Goal: Information Seeking & Learning: Learn about a topic

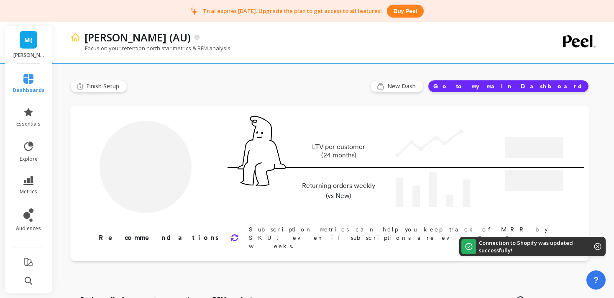
type input "Champions"
type input "1774"
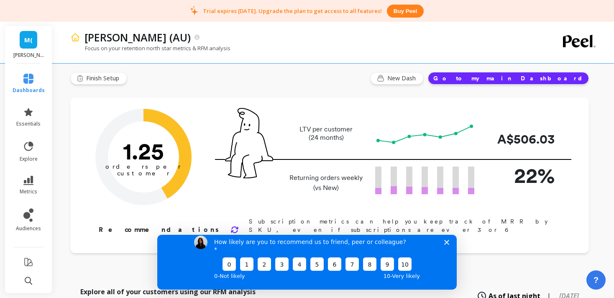
scroll to position [5, 0]
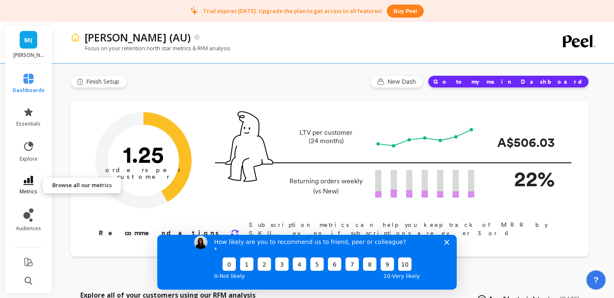
click at [30, 179] on icon at bounding box center [28, 180] width 10 height 9
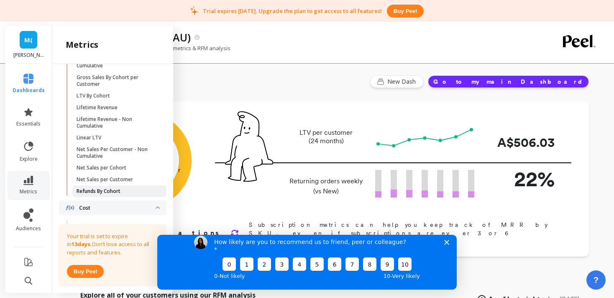
scroll to position [321, 0]
click at [112, 111] on p "Lifetime Revenue" at bounding box center [96, 108] width 41 height 7
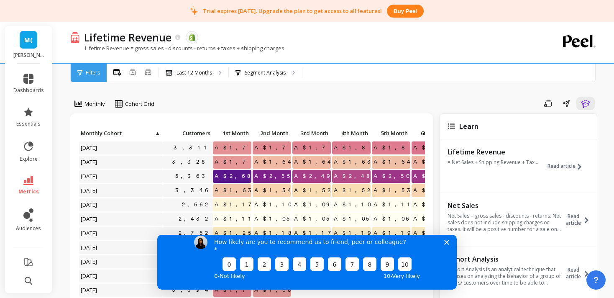
click at [447, 244] on polygon "Close survey" at bounding box center [446, 241] width 5 height 5
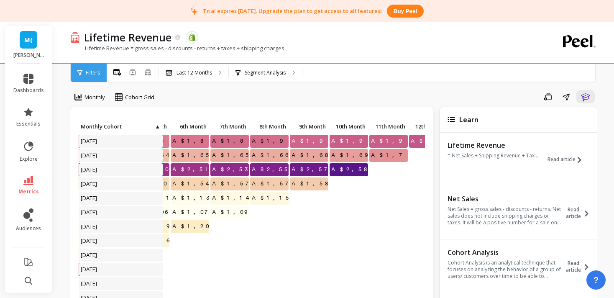
scroll to position [0, 264]
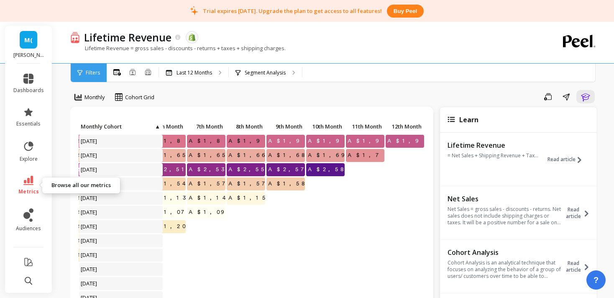
click at [33, 178] on icon at bounding box center [28, 180] width 10 height 9
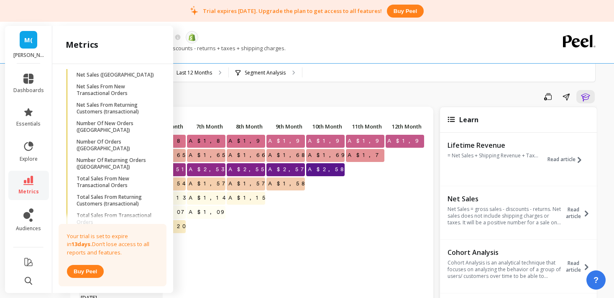
scroll to position [1388, 0]
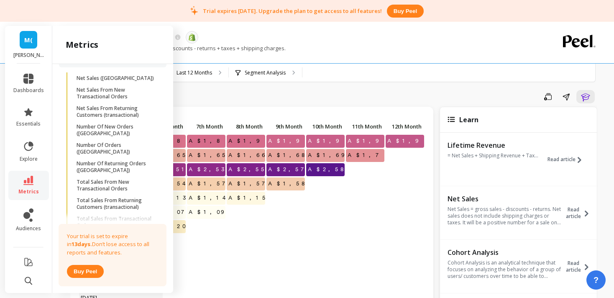
click at [107, 176] on link "Total Sales From New Transactional Orders" at bounding box center [119, 185] width 94 height 18
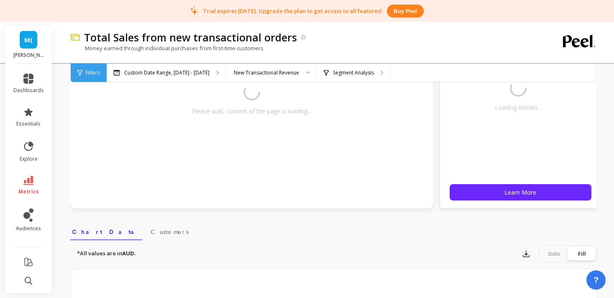
scroll to position [198, 0]
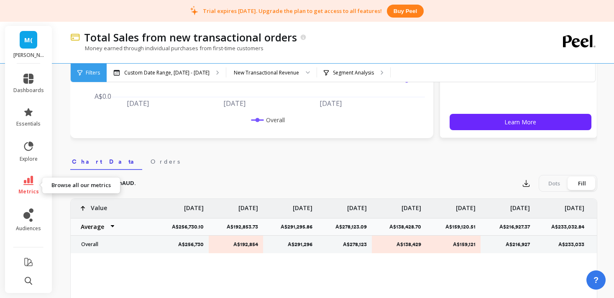
click at [26, 181] on icon at bounding box center [28, 180] width 10 height 9
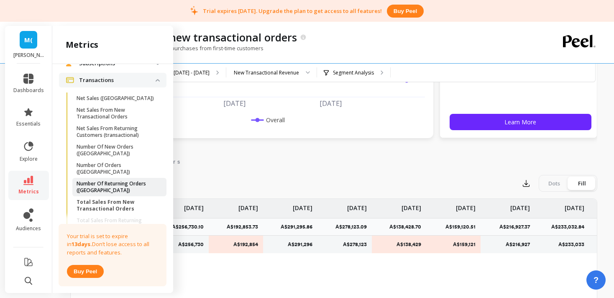
scroll to position [1410, 0]
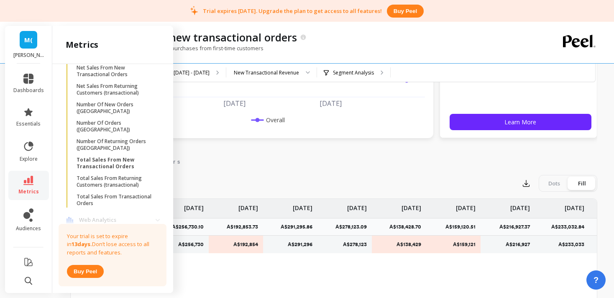
click at [114, 216] on p "Web Analytics" at bounding box center [117, 220] width 76 height 8
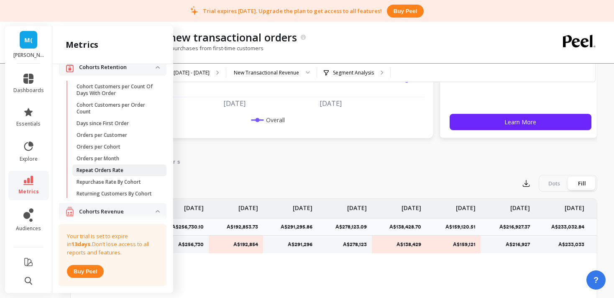
scroll to position [13, 0]
click at [126, 138] on p "Orders per Customer" at bounding box center [101, 136] width 51 height 7
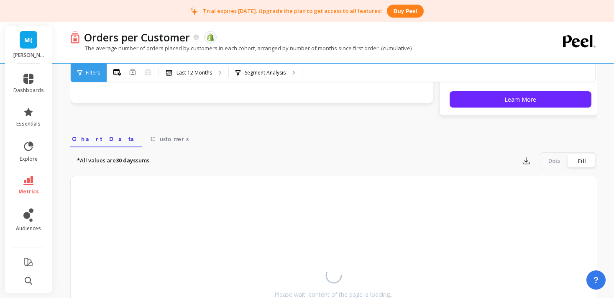
scroll to position [223, 0]
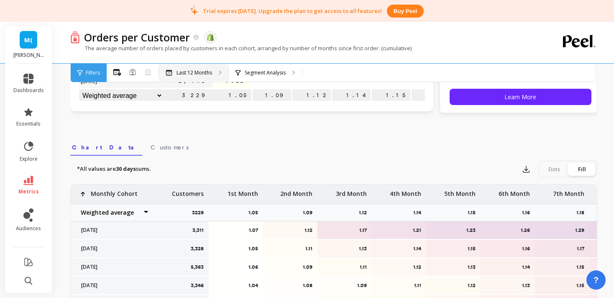
click at [212, 74] on div "Last 12 Months" at bounding box center [193, 73] width 69 height 18
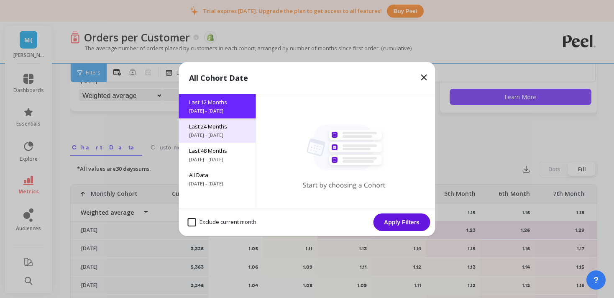
click at [209, 127] on span "Last 24 Months" at bounding box center [217, 126] width 57 height 8
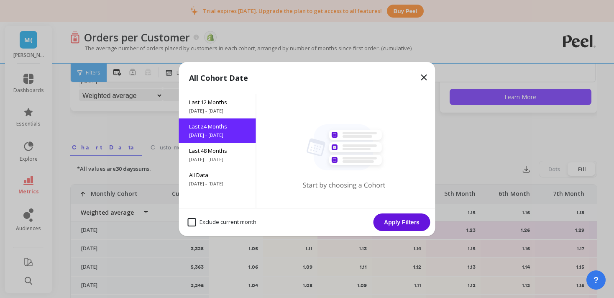
click at [397, 219] on button "Apply Filters" at bounding box center [401, 222] width 57 height 18
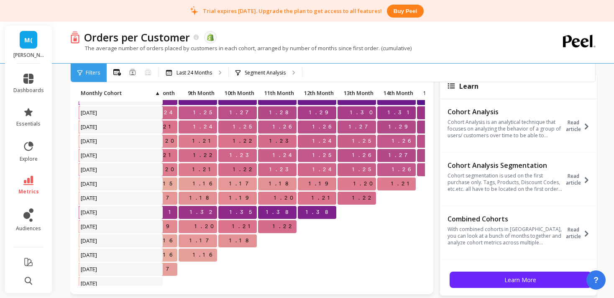
scroll to position [64, 352]
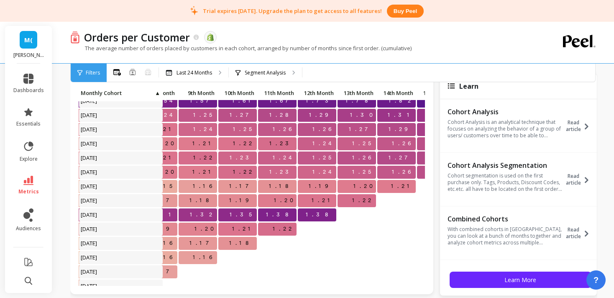
click at [319, 216] on p "1.38" at bounding box center [317, 214] width 38 height 13
click at [99, 217] on span "[DATE]" at bounding box center [89, 214] width 20 height 13
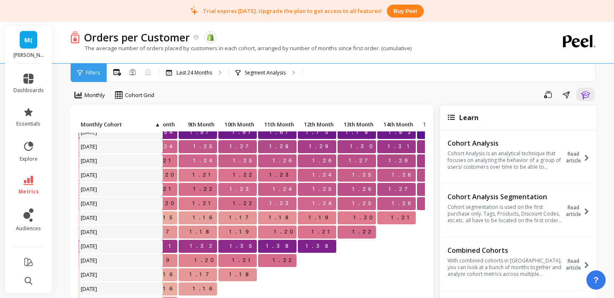
scroll to position [0, 0]
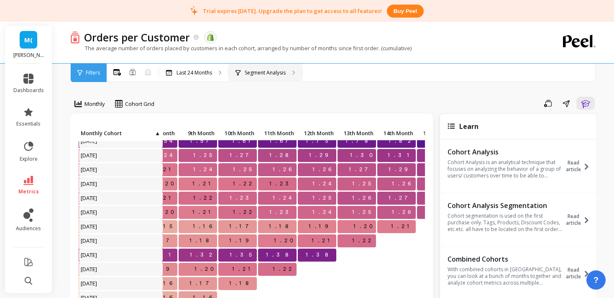
click at [278, 74] on p "Segment Analysis" at bounding box center [265, 72] width 41 height 7
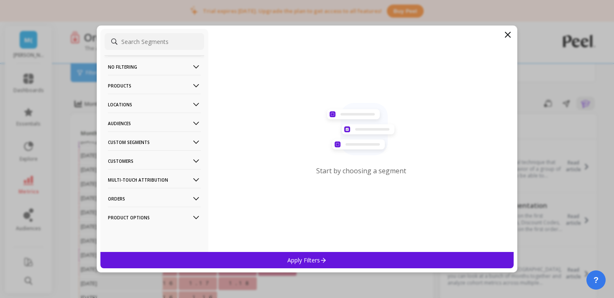
click at [150, 69] on p "No filtering" at bounding box center [154, 66] width 93 height 21
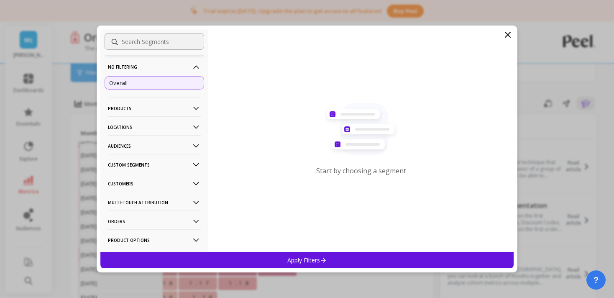
scroll to position [16, 0]
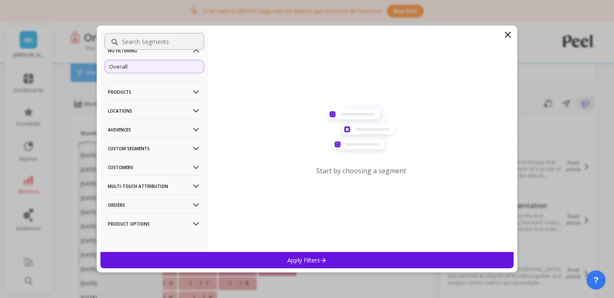
click at [158, 204] on p "Orders" at bounding box center [154, 204] width 93 height 21
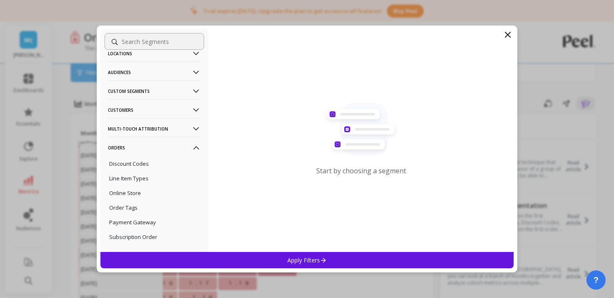
scroll to position [78, 0]
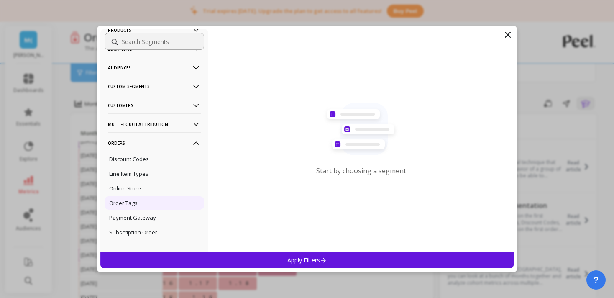
click at [153, 205] on div "Order Tags" at bounding box center [154, 202] width 99 height 13
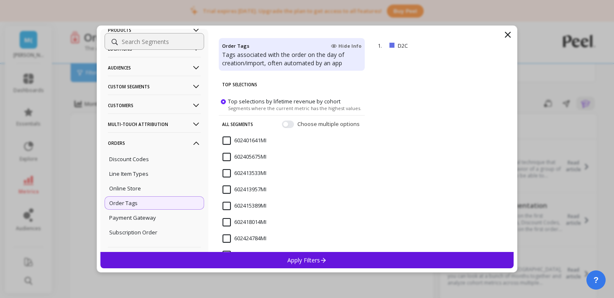
click at [358, 260] on div "Apply Filters" at bounding box center [306, 260] width 413 height 16
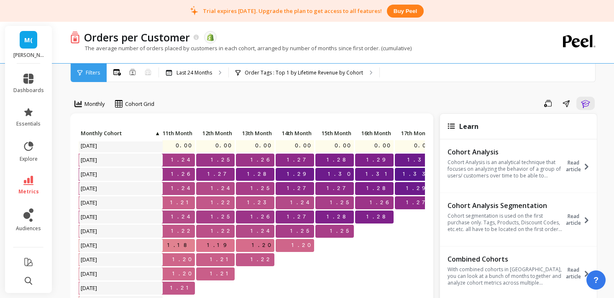
scroll to position [44, 454]
click at [260, 161] on p "1.26" at bounding box center [255, 160] width 38 height 13
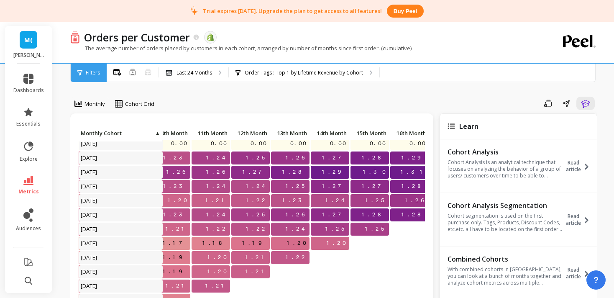
scroll to position [0, 418]
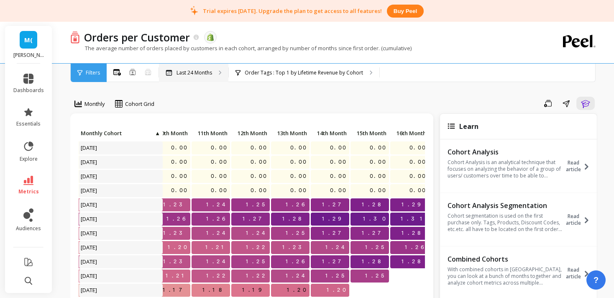
click at [207, 73] on p "Last 24 Months" at bounding box center [194, 72] width 36 height 7
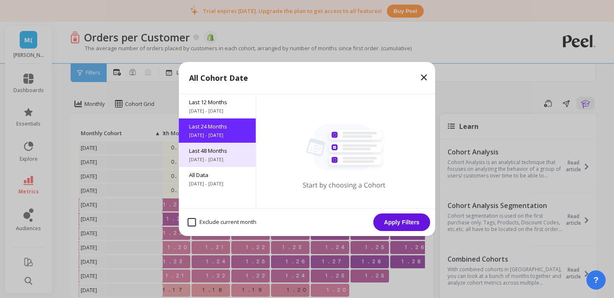
click at [213, 149] on span "Last 48 Months" at bounding box center [217, 151] width 57 height 8
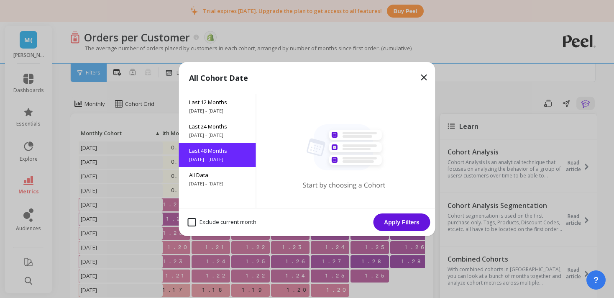
click at [406, 219] on button "Apply Filters" at bounding box center [401, 222] width 57 height 18
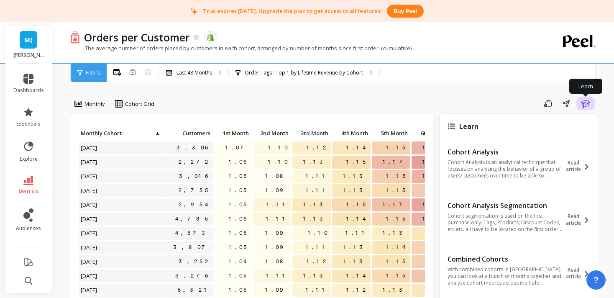
click at [584, 103] on icon "button" at bounding box center [585, 103] width 10 height 10
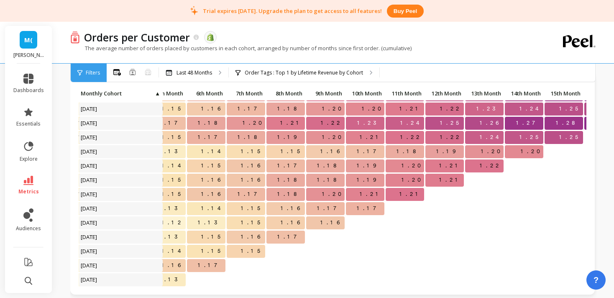
scroll to position [42, 227]
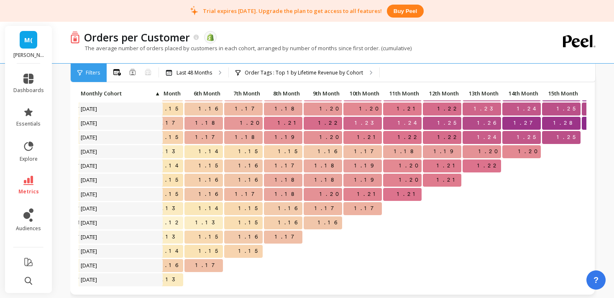
click at [445, 153] on p "1.19" at bounding box center [442, 151] width 38 height 13
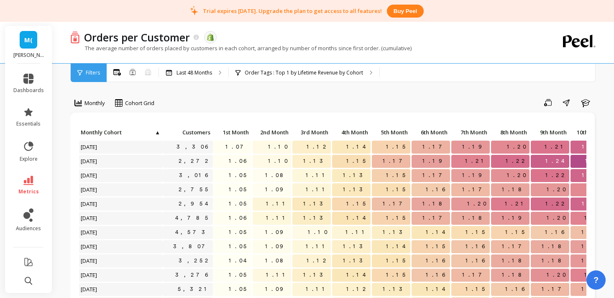
scroll to position [0, 0]
click at [160, 135] on span "▲" at bounding box center [157, 133] width 6 height 7
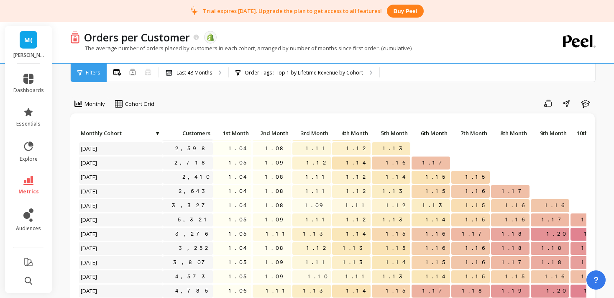
scroll to position [114, 0]
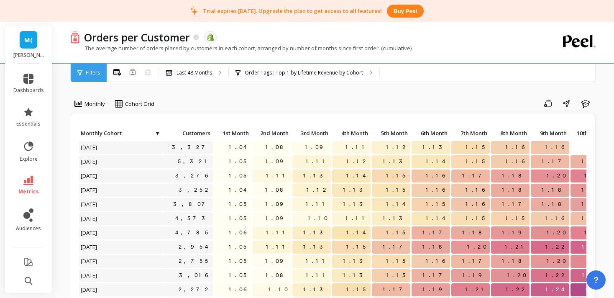
click at [158, 132] on span "▼" at bounding box center [157, 133] width 6 height 7
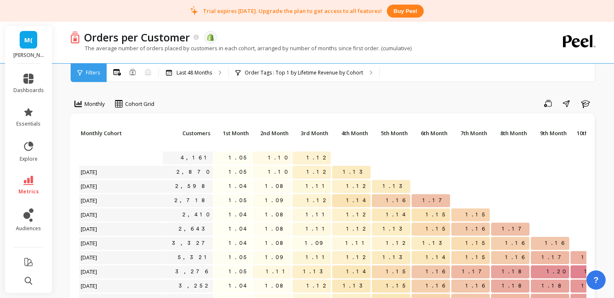
scroll to position [0, 0]
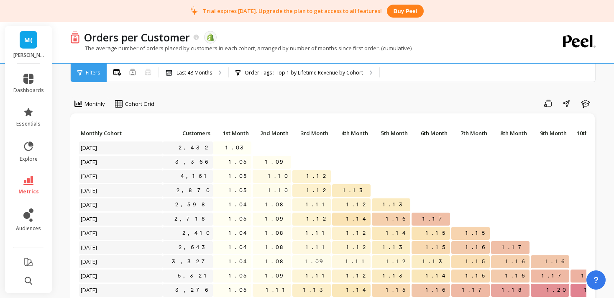
click at [120, 131] on span "Monthly Cohort" at bounding box center [120, 133] width 79 height 7
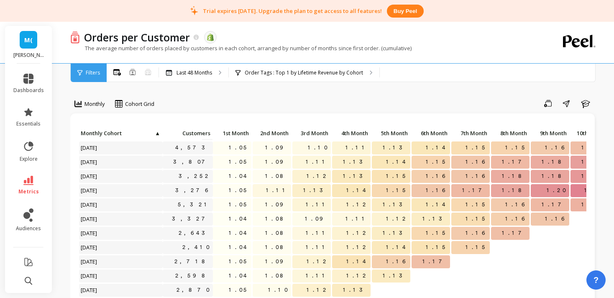
scroll to position [114, 0]
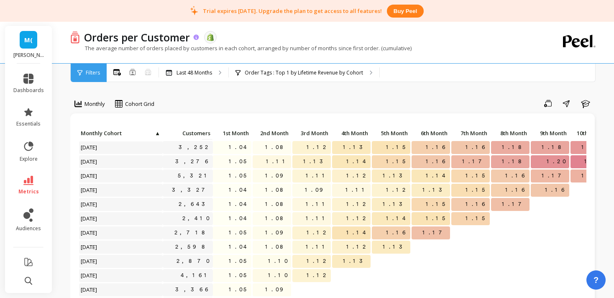
click at [199, 38] on icon at bounding box center [196, 36] width 5 height 5
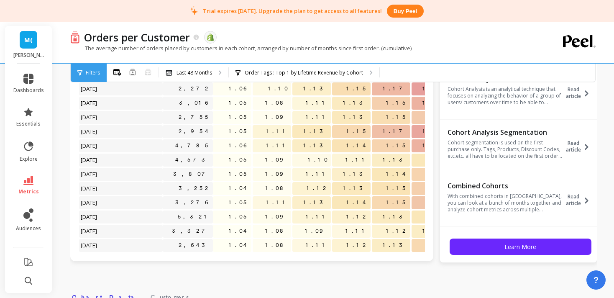
scroll to position [0, 0]
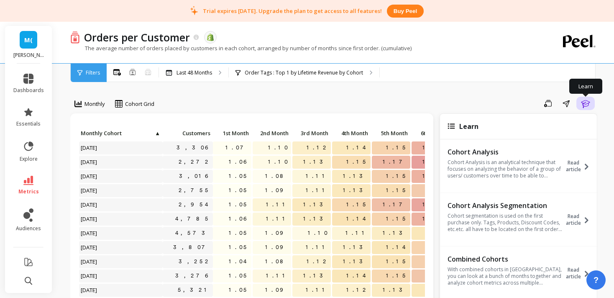
click at [579, 102] on button "Learn" at bounding box center [585, 103] width 18 height 13
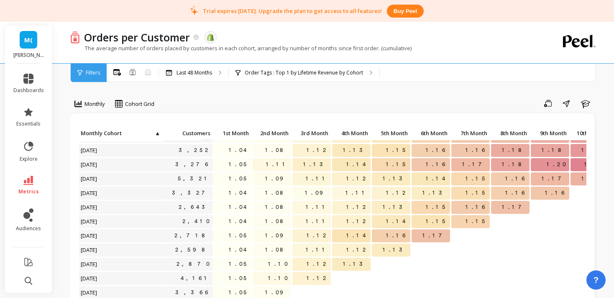
scroll to position [114, 0]
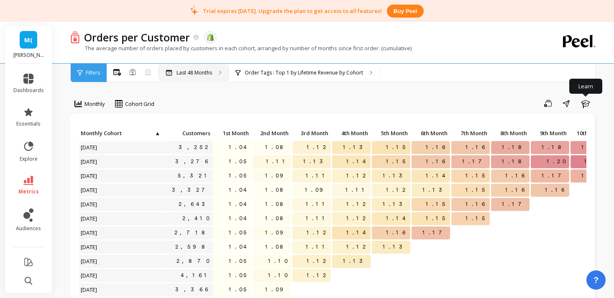
click at [206, 72] on p "Last 48 Months" at bounding box center [194, 72] width 36 height 7
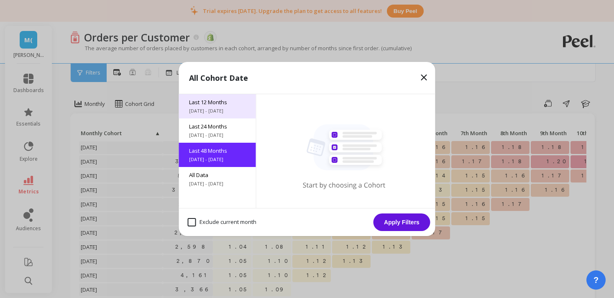
click at [217, 109] on span "[DATE] - [DATE]" at bounding box center [217, 110] width 57 height 7
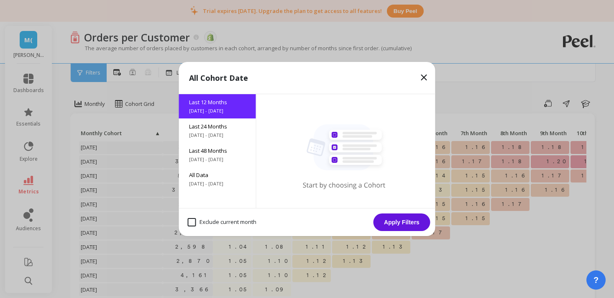
click at [402, 224] on button "Apply Filters" at bounding box center [401, 222] width 57 height 18
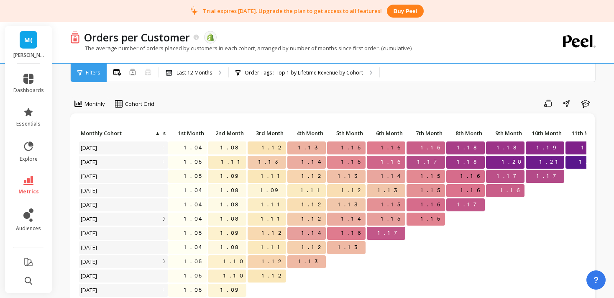
scroll to position [0, 103]
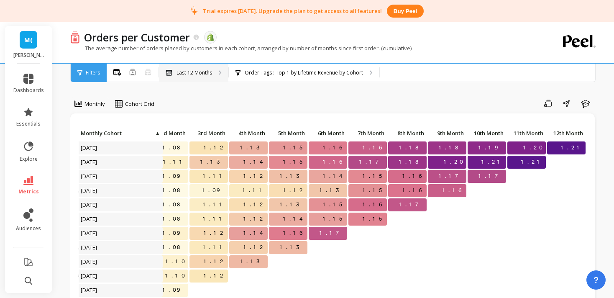
click at [202, 71] on p "Last 12 Months" at bounding box center [194, 72] width 36 height 7
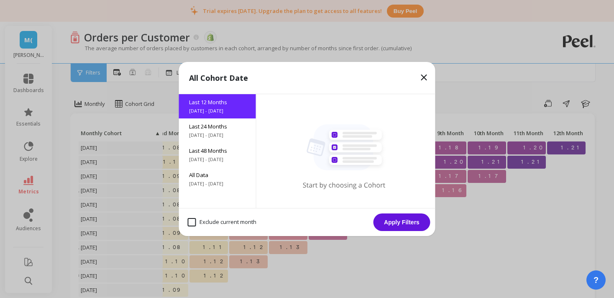
click at [392, 217] on button "Apply Filters" at bounding box center [401, 222] width 57 height 18
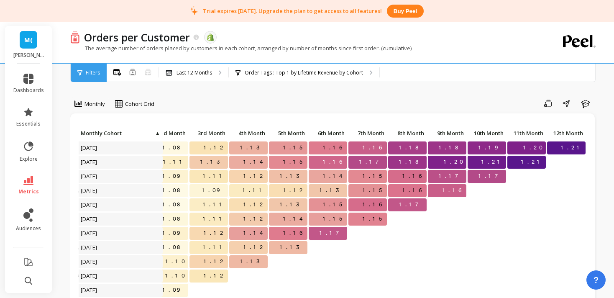
scroll to position [0, 0]
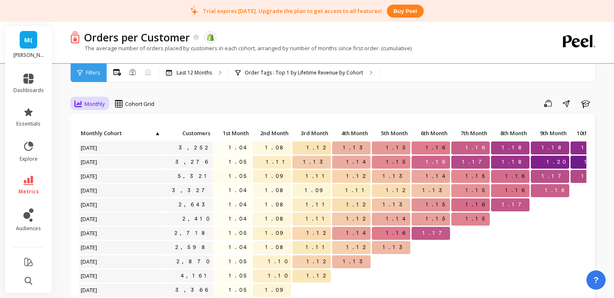
click at [93, 100] on span "Monthly" at bounding box center [94, 104] width 20 height 8
click at [97, 150] on div "Yearly" at bounding box center [101, 154] width 48 height 8
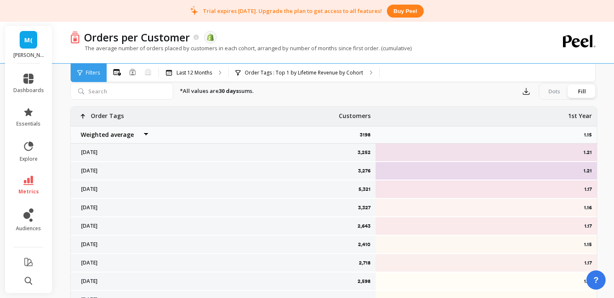
scroll to position [291, 0]
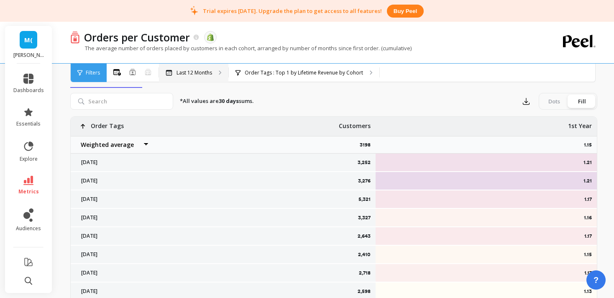
click at [207, 70] on p "Last 12 Months" at bounding box center [194, 72] width 36 height 7
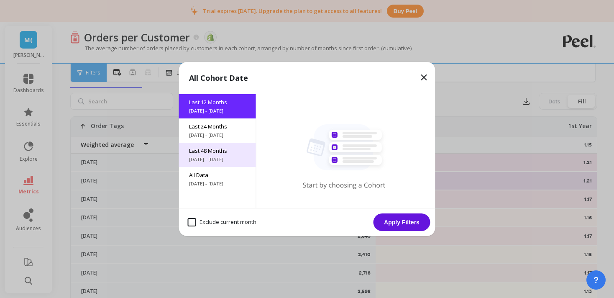
click at [212, 150] on span "Last 48 Months" at bounding box center [217, 151] width 57 height 8
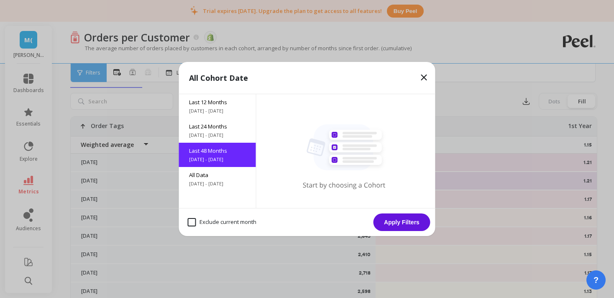
click at [390, 219] on button "Apply Filters" at bounding box center [401, 222] width 57 height 18
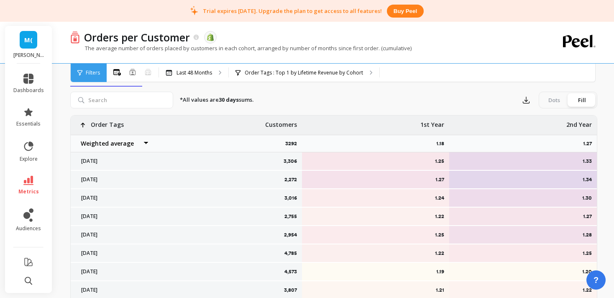
scroll to position [293, 0]
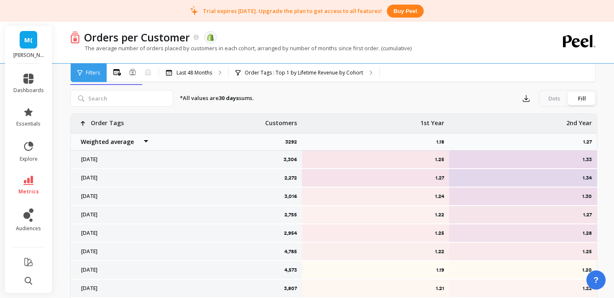
click at [388, 181] on div "1.27" at bounding box center [376, 178] width 148 height 18
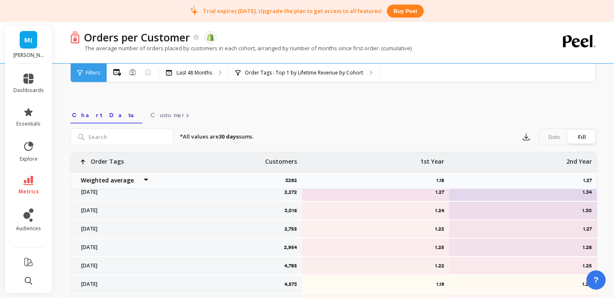
scroll to position [0, 0]
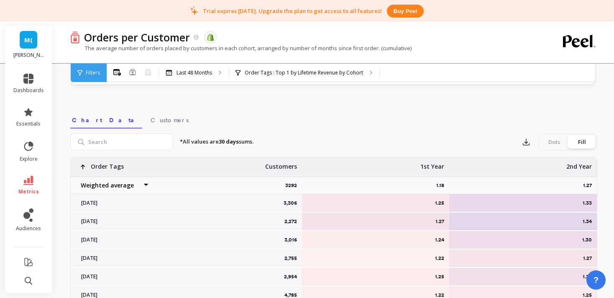
click at [601, 171] on div "Orders per Customer The data you are viewing comes from: Shopify The average nu…" at bounding box center [335, 102] width 557 height 704
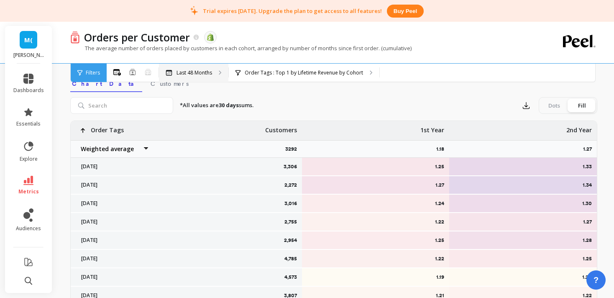
click at [209, 69] on p "Last 48 Months" at bounding box center [194, 72] width 36 height 7
click at [194, 78] on div "Last 48 Months" at bounding box center [193, 73] width 69 height 18
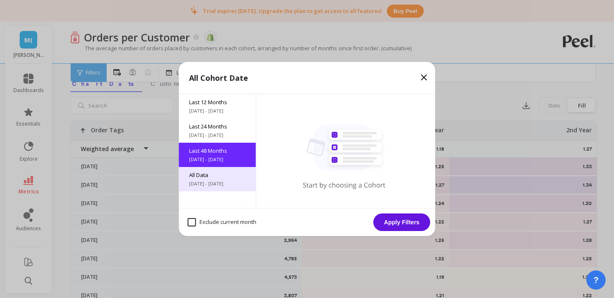
click at [209, 176] on span "All Data" at bounding box center [217, 175] width 57 height 8
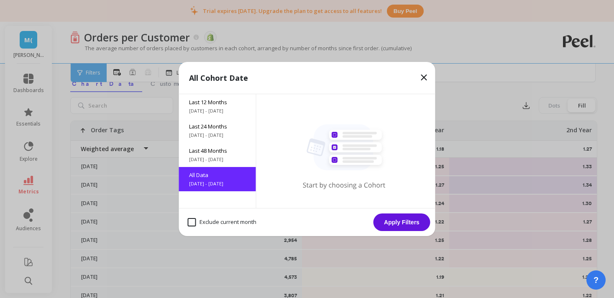
click at [400, 223] on button "Apply Filters" at bounding box center [401, 222] width 57 height 18
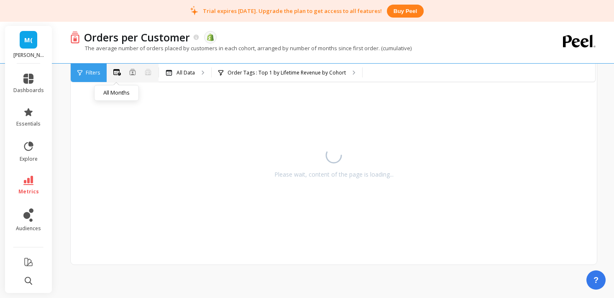
click at [117, 72] on icon at bounding box center [117, 72] width 8 height 7
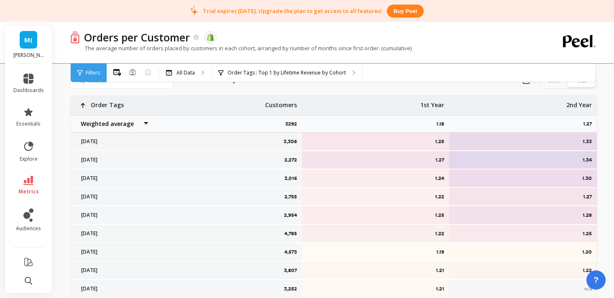
scroll to position [309, 0]
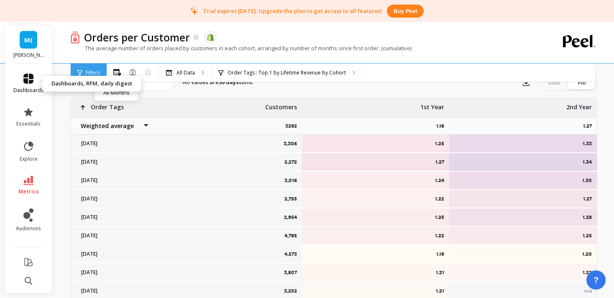
click at [27, 79] on icon at bounding box center [28, 79] width 10 height 10
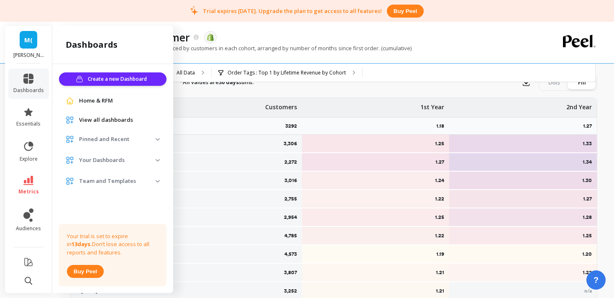
click at [103, 122] on span "View all dashboards" at bounding box center [106, 120] width 54 height 8
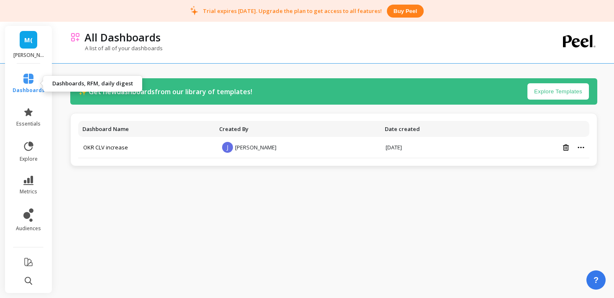
click at [29, 77] on icon at bounding box center [28, 79] width 10 height 10
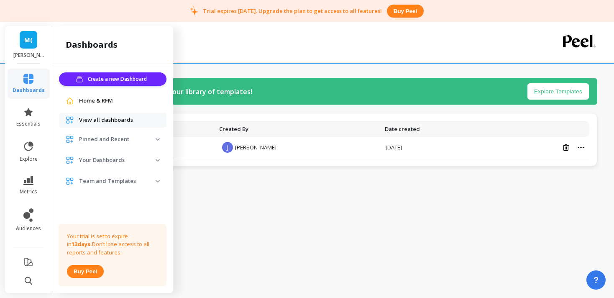
click at [92, 182] on p "Team and Templates" at bounding box center [117, 181] width 76 height 8
click at [114, 200] on p "OKR CLV Increase" at bounding box center [96, 199] width 41 height 7
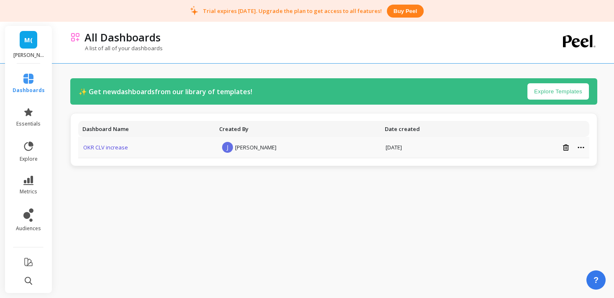
click at [113, 147] on link "OKR CLV increase" at bounding box center [105, 147] width 45 height 8
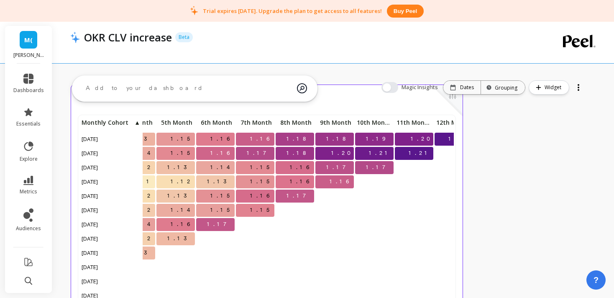
scroll to position [0, 205]
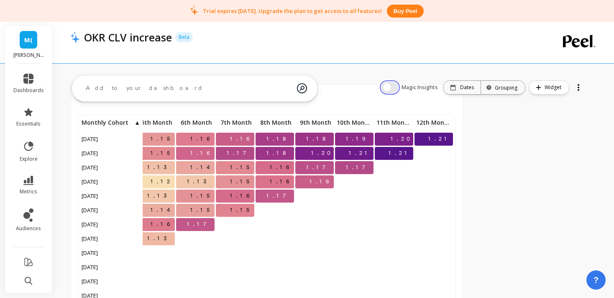
click at [390, 86] on button "button" at bounding box center [389, 87] width 17 height 11
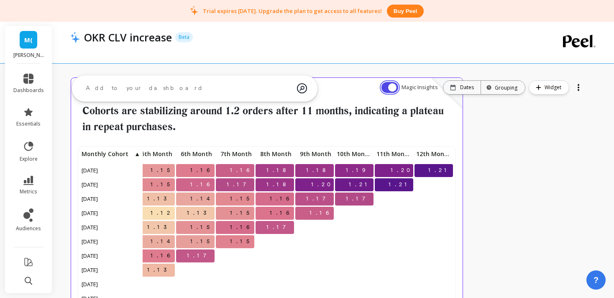
scroll to position [0, 0]
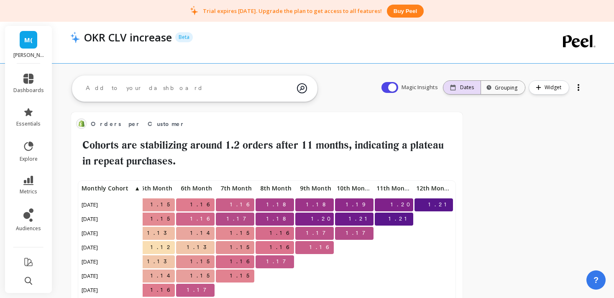
click at [460, 86] on div "Dates" at bounding box center [462, 87] width 24 height 7
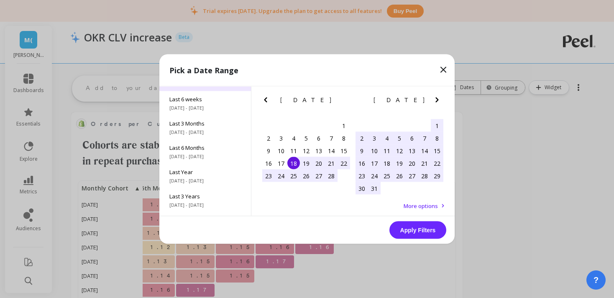
scroll to position [113, 0]
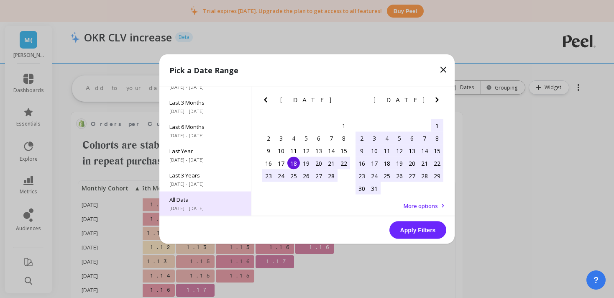
click at [214, 199] on span "All Data" at bounding box center [204, 200] width 71 height 8
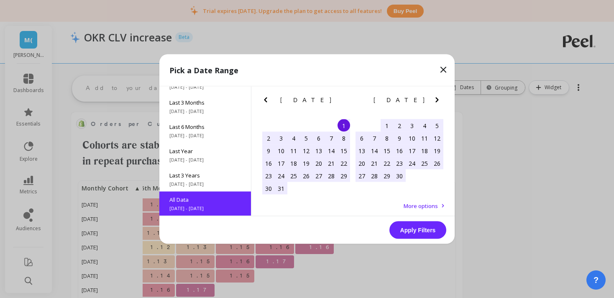
scroll to position [0, 0]
click at [403, 226] on button "Apply Filters" at bounding box center [417, 230] width 57 height 18
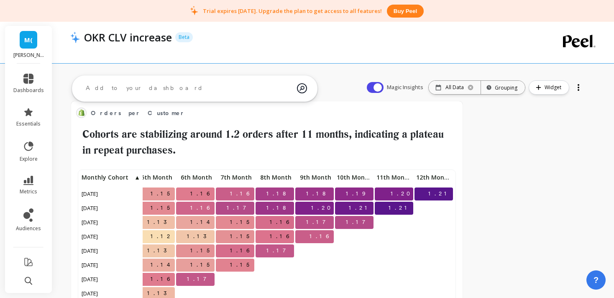
scroll to position [0, 0]
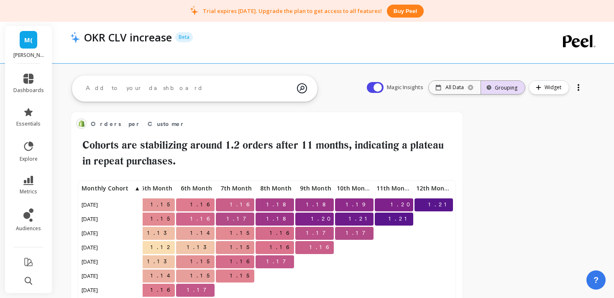
click at [508, 82] on div "Grouping" at bounding box center [503, 87] width 44 height 18
click at [538, 84] on button "Widget" at bounding box center [548, 87] width 41 height 14
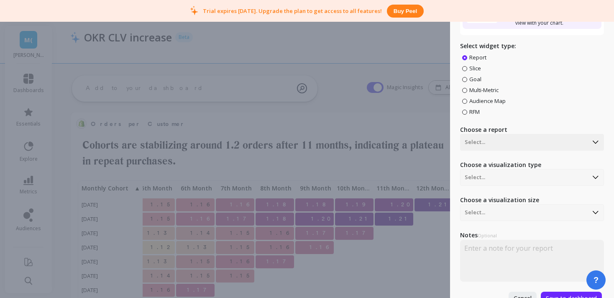
scroll to position [90, 0]
click at [539, 141] on div at bounding box center [523, 142] width 119 height 10
click at [539, 175] on div "Orders per Customer" at bounding box center [530, 180] width 137 height 14
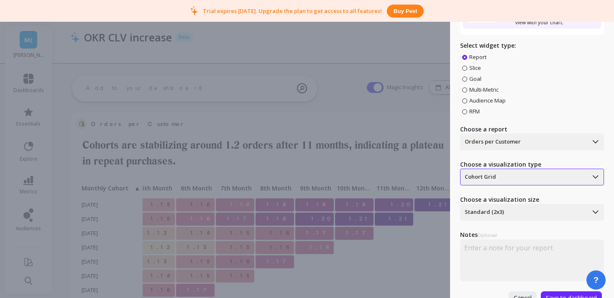
click at [530, 175] on div at bounding box center [523, 177] width 119 height 10
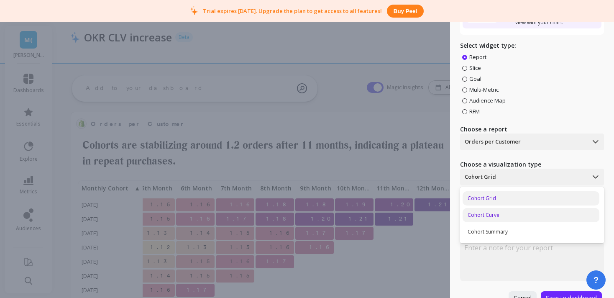
click at [534, 221] on div "Cohort Curve" at bounding box center [530, 215] width 137 height 14
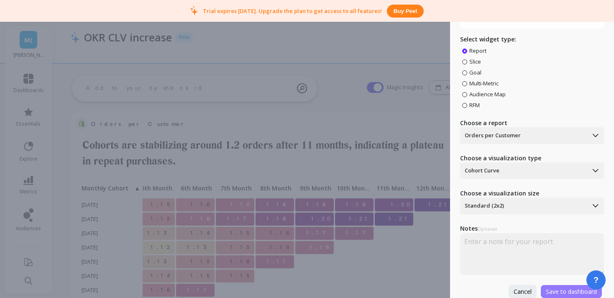
click at [556, 291] on span "Save to dashboard" at bounding box center [571, 291] width 51 height 8
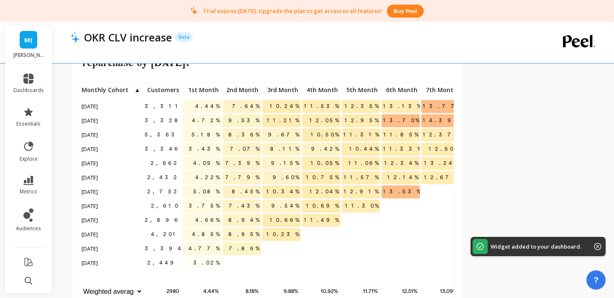
scroll to position [653, 0]
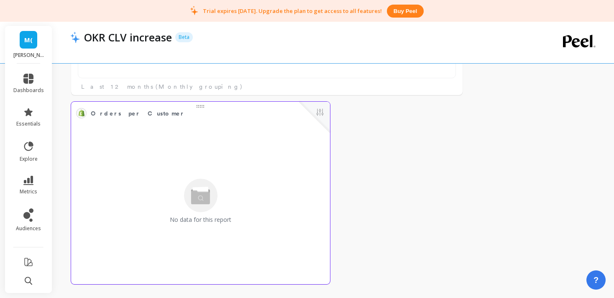
click at [272, 205] on div "No data for this report" at bounding box center [201, 201] width 254 height 152
click at [202, 109] on span "Orders per Customer" at bounding box center [194, 113] width 207 height 12
click at [317, 112] on button at bounding box center [320, 113] width 10 height 12
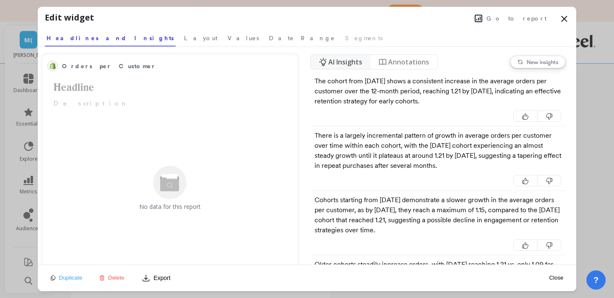
scroll to position [230, 374]
click at [227, 38] on span "Values" at bounding box center [242, 38] width 31 height 8
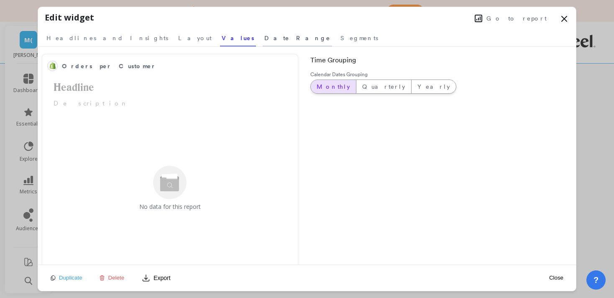
click at [264, 36] on span "Date Range" at bounding box center [297, 38] width 66 height 8
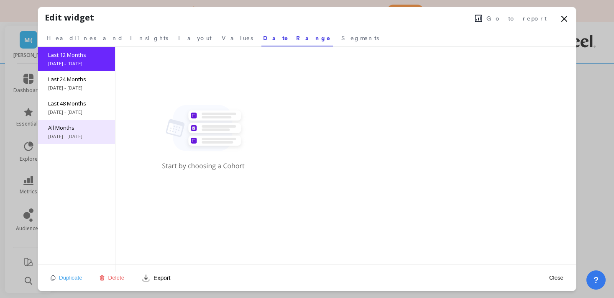
click at [95, 140] on div "All Months 4/19/2017 - 8/19/2025" at bounding box center [76, 132] width 77 height 24
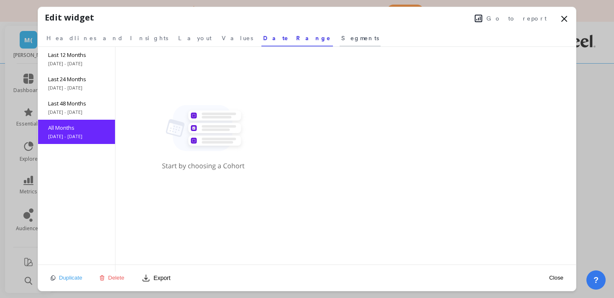
click at [341, 38] on span "Segments" at bounding box center [360, 38] width 38 height 8
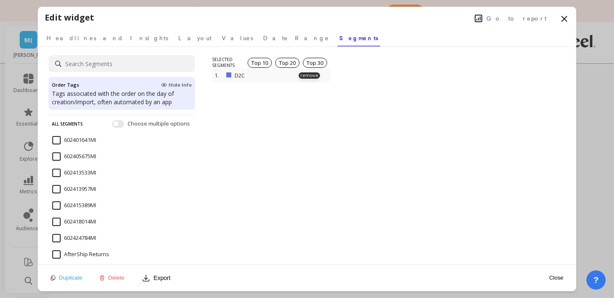
click at [228, 75] on p at bounding box center [228, 74] width 5 height 5
click at [178, 38] on span "Layout" at bounding box center [194, 38] width 33 height 8
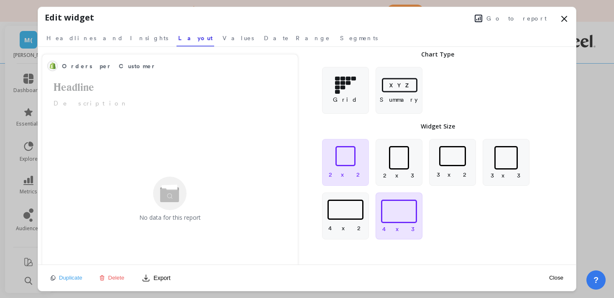
click at [398, 225] on p "4 x 3" at bounding box center [398, 228] width 33 height 8
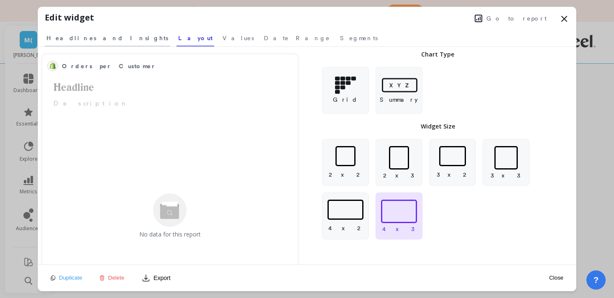
click at [85, 38] on span "Headlines and Insights" at bounding box center [107, 38] width 122 height 8
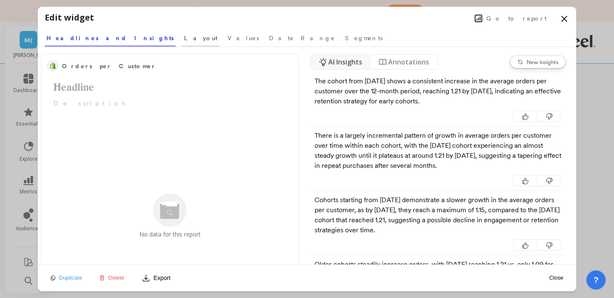
click at [182, 43] on link "Layout" at bounding box center [200, 36] width 37 height 19
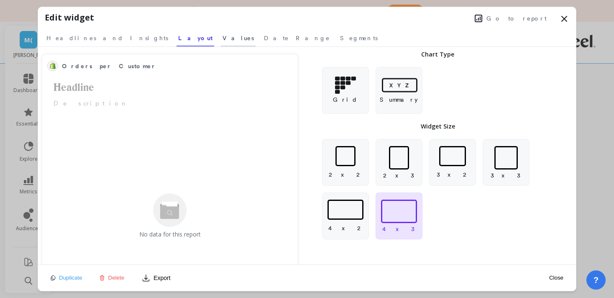
click at [221, 43] on link "Values" at bounding box center [238, 36] width 35 height 19
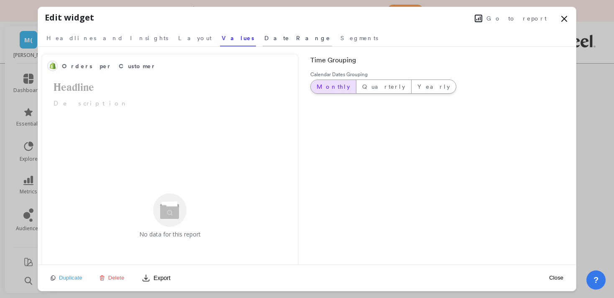
click at [264, 41] on span "Date Range" at bounding box center [297, 38] width 66 height 8
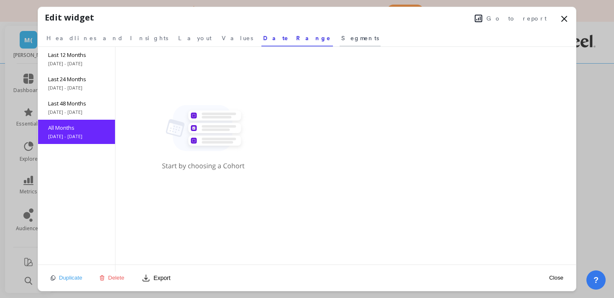
click at [341, 41] on span "Segments" at bounding box center [360, 38] width 38 height 8
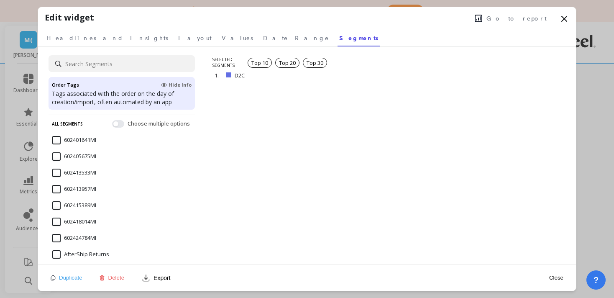
click at [552, 275] on button "Close" at bounding box center [555, 277] width 19 height 7
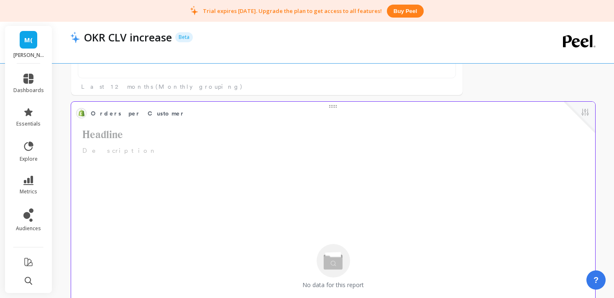
click at [334, 109] on span "Orders per Customer" at bounding box center [327, 113] width 472 height 12
click at [334, 108] on span "Orders per Customer" at bounding box center [327, 113] width 472 height 12
click at [589, 115] on button at bounding box center [585, 113] width 10 height 12
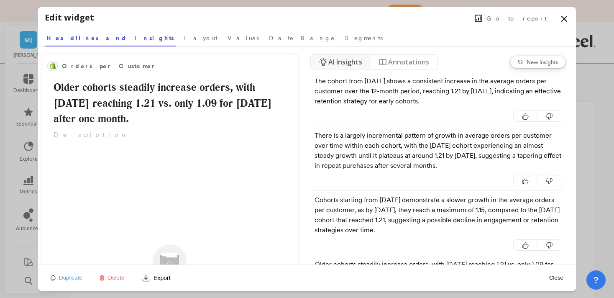
click at [563, 20] on icon at bounding box center [564, 19] width 10 height 10
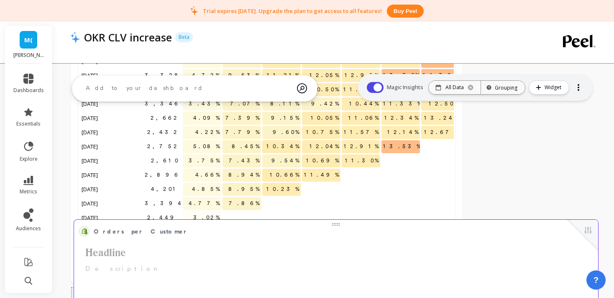
scroll to position [454, 0]
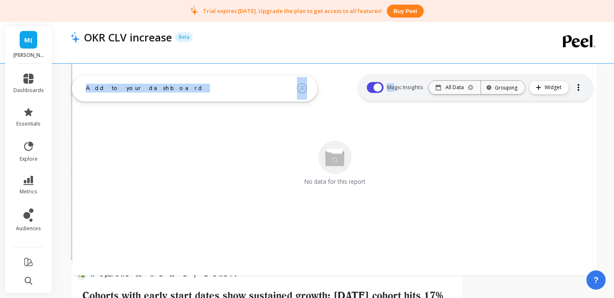
drag, startPoint x: 396, startPoint y: 214, endPoint x: 396, endPoint y: 86, distance: 127.9
click at [396, 86] on div "ask the AI Show me new orders by country for the last 6 months What is the tota…" at bounding box center [335, 104] width 557 height 974
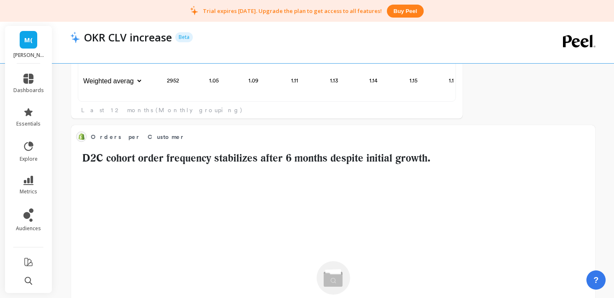
scroll to position [358, 0]
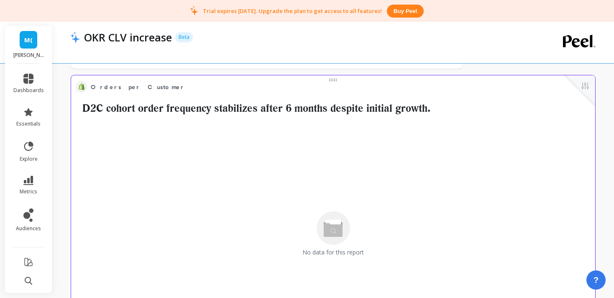
click at [375, 141] on div "No data for this report" at bounding box center [333, 233] width 519 height 215
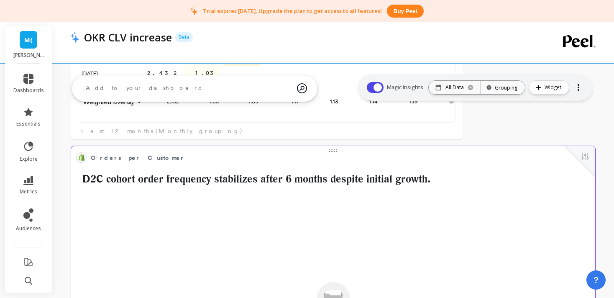
scroll to position [280, 0]
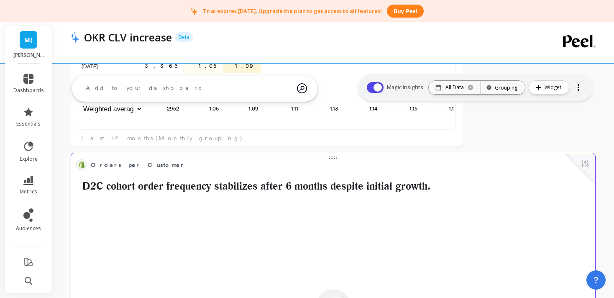
click at [586, 164] on button at bounding box center [585, 164] width 10 height 12
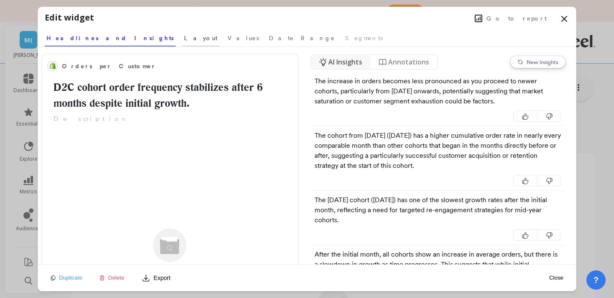
click at [184, 38] on span "Layout" at bounding box center [200, 38] width 33 height 8
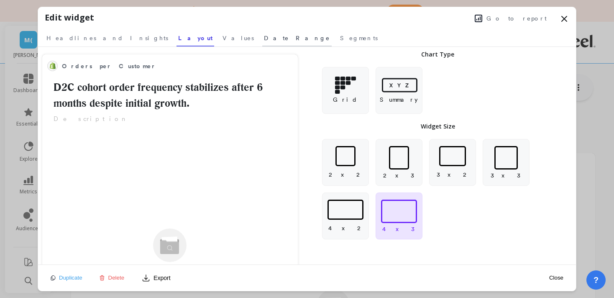
click at [264, 38] on span "Date Range" at bounding box center [297, 38] width 66 height 8
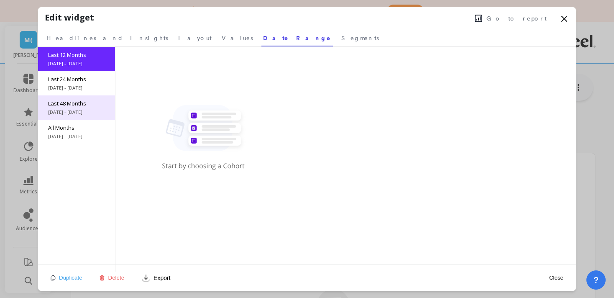
click at [85, 105] on span "Last 48 Months" at bounding box center [76, 103] width 57 height 8
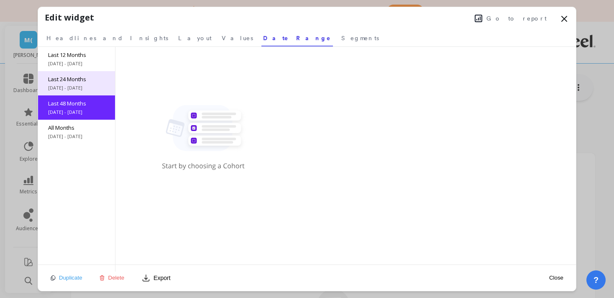
click at [41, 75] on div "Last 24 Months 8/19/2023 - 8/19/2025" at bounding box center [76, 83] width 77 height 24
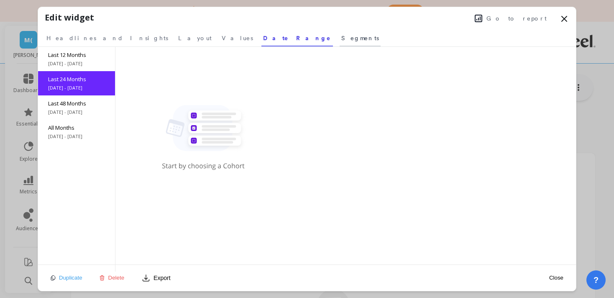
click at [341, 41] on span "Segments" at bounding box center [360, 38] width 38 height 8
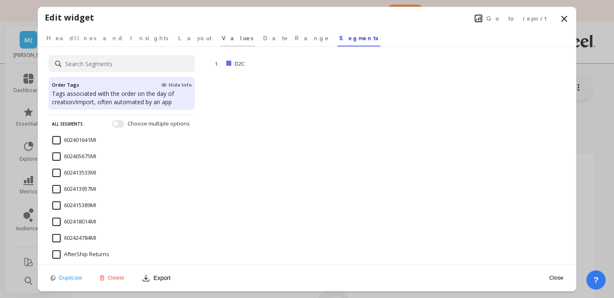
click at [222, 39] on span "Values" at bounding box center [237, 38] width 31 height 8
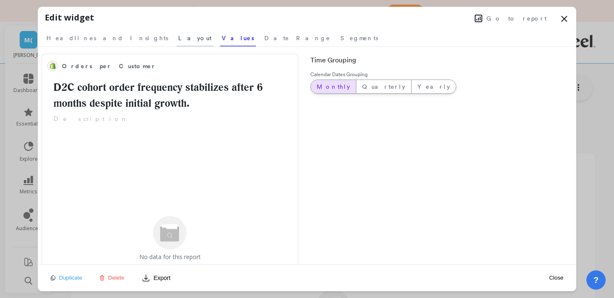
click at [178, 40] on span "Layout" at bounding box center [194, 38] width 33 height 8
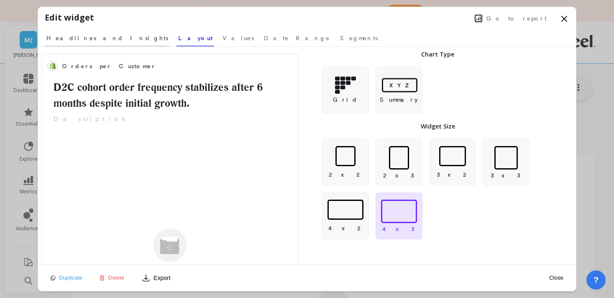
click at [78, 35] on span "Headlines and Insights" at bounding box center [107, 38] width 122 height 8
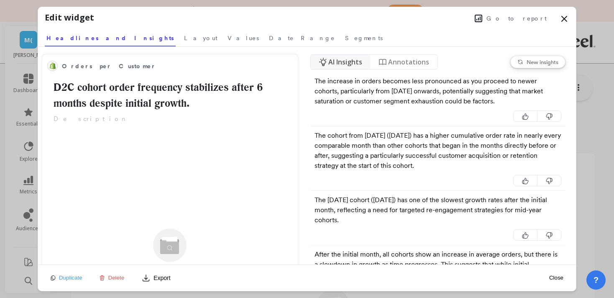
click at [408, 64] on span "Annotations" at bounding box center [408, 62] width 41 height 10
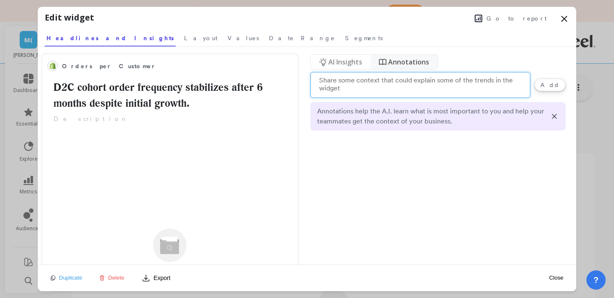
click at [352, 61] on span "AI Insights" at bounding box center [345, 62] width 34 height 10
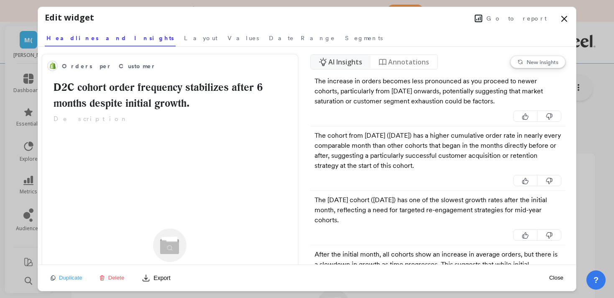
click at [568, 17] on icon at bounding box center [564, 19] width 10 height 10
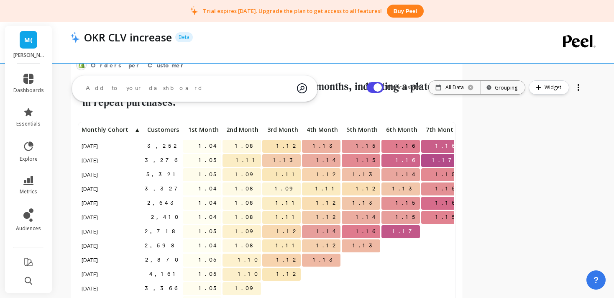
scroll to position [0, 0]
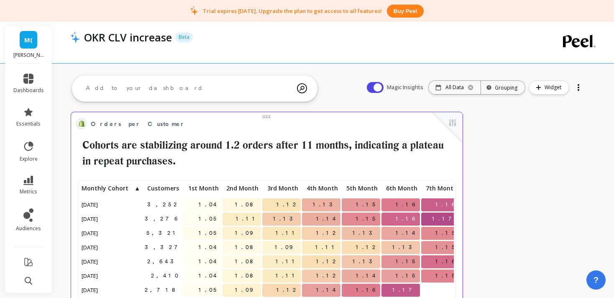
click at [324, 165] on h2 "Cohorts are stabilizing around 1.2 orders after 11 months, indicating a plateau…" at bounding box center [266, 152] width 381 height 31
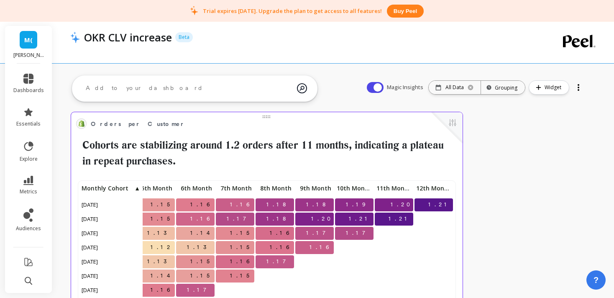
click at [423, 137] on h2 "Cohorts are stabilizing around 1.2 orders after 11 months, indicating a plateau…" at bounding box center [266, 152] width 381 height 31
click at [401, 126] on span "Orders per Customer" at bounding box center [261, 124] width 340 height 12
click at [452, 122] on button at bounding box center [452, 123] width 10 height 12
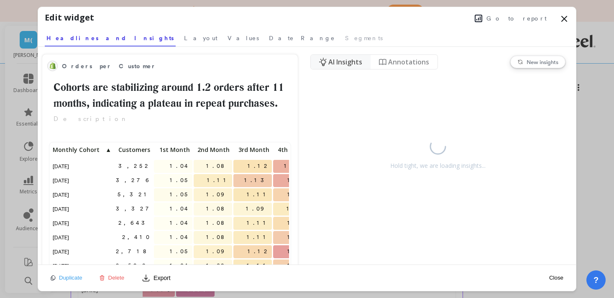
scroll to position [230, 237]
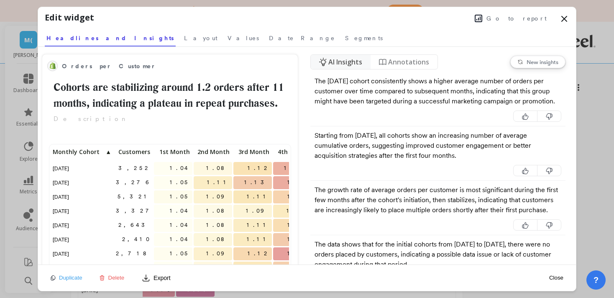
click at [393, 60] on span "Annotations" at bounding box center [408, 62] width 41 height 10
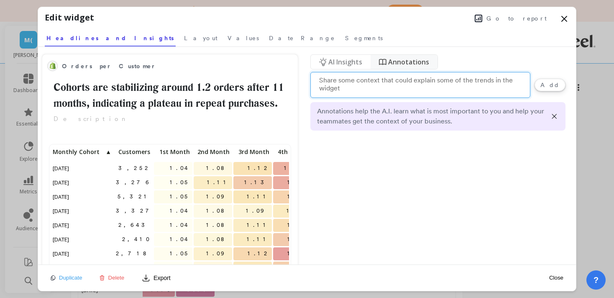
click at [350, 60] on span "AI Insights" at bounding box center [345, 62] width 34 height 10
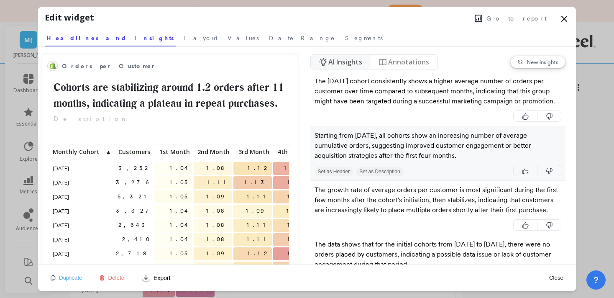
click at [375, 172] on button "Set as Description" at bounding box center [379, 171] width 47 height 9
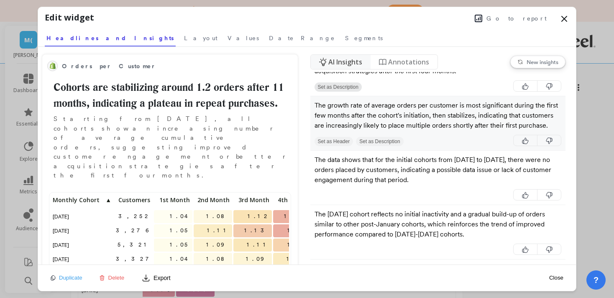
scroll to position [87, 0]
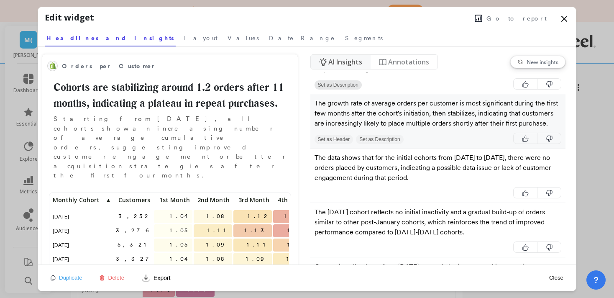
click at [387, 139] on button "Set as Description" at bounding box center [379, 139] width 47 height 9
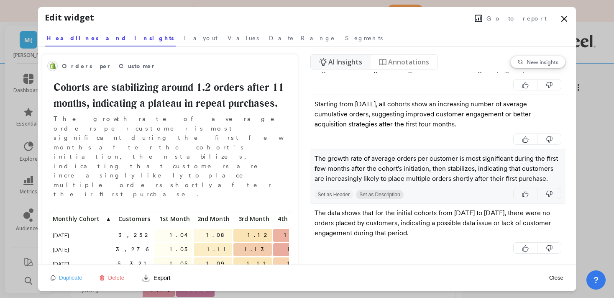
scroll to position [28, 0]
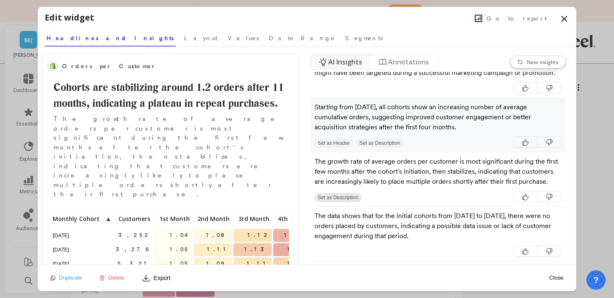
click at [372, 140] on button "Set as Description" at bounding box center [379, 142] width 47 height 9
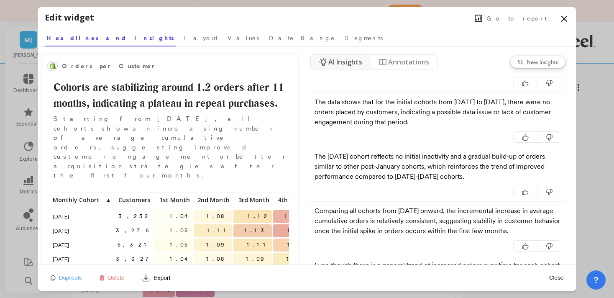
scroll to position [0, 0]
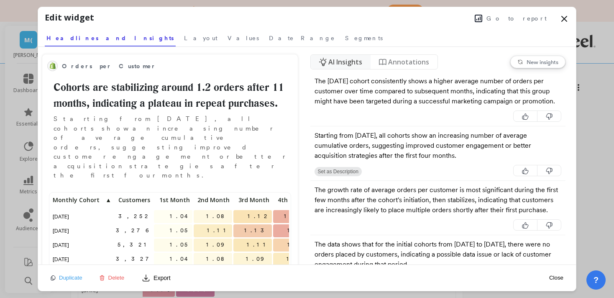
click at [561, 19] on icon at bounding box center [564, 19] width 10 height 10
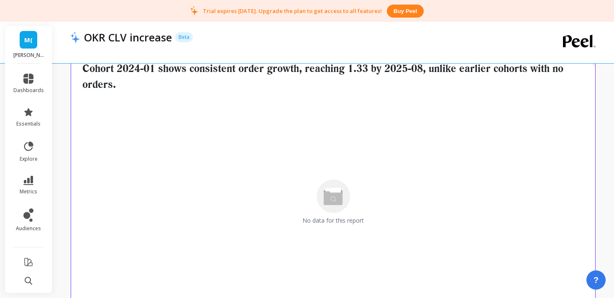
scroll to position [427, 0]
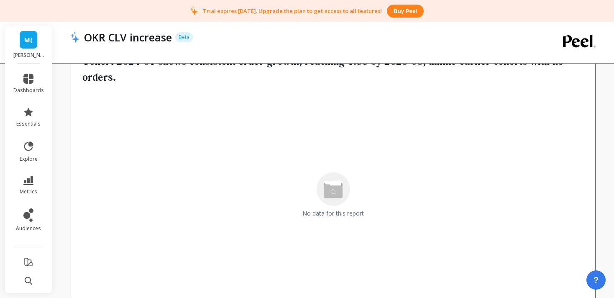
click at [292, 184] on div "No data for this report" at bounding box center [333, 194] width 519 height 215
click at [331, 194] on div "No data for this report" at bounding box center [333, 194] width 519 height 215
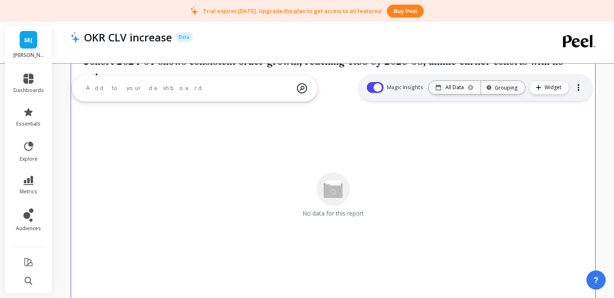
scroll to position [378, 0]
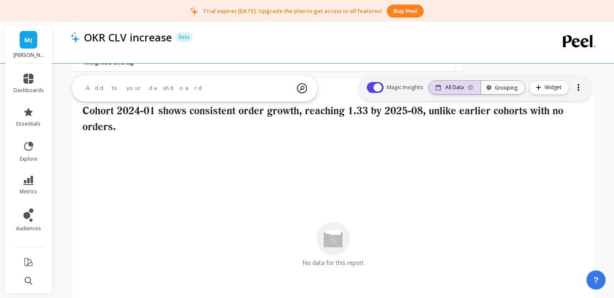
click at [462, 89] on p "All Data" at bounding box center [454, 87] width 18 height 7
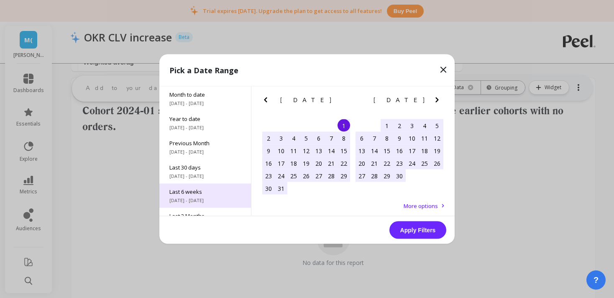
scroll to position [0, 0]
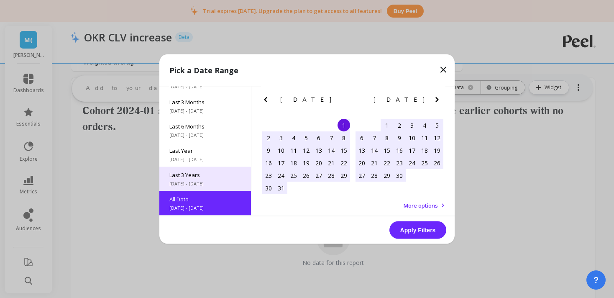
click at [212, 179] on div "Last 3 Years 1/1/2022 - 12/31/2024" at bounding box center [205, 179] width 92 height 24
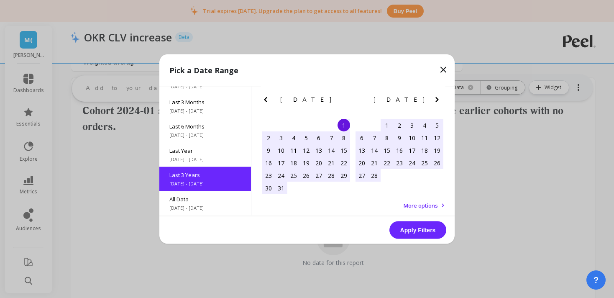
click at [417, 231] on button "Apply Filters" at bounding box center [417, 230] width 57 height 18
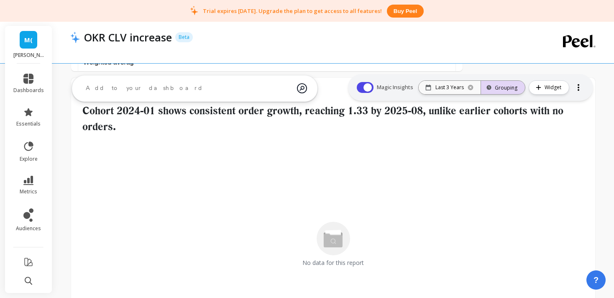
click at [500, 90] on div "Grouping" at bounding box center [502, 88] width 29 height 8
click at [540, 85] on icon "button" at bounding box center [537, 87] width 5 height 5
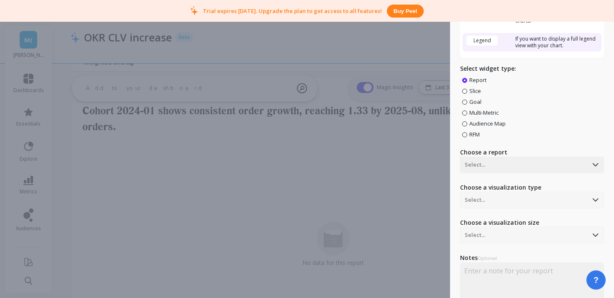
click at [526, 204] on div "Choose a visualization type Select..." at bounding box center [532, 195] width 144 height 25
click at [517, 158] on div "Select..." at bounding box center [523, 164] width 127 height 13
click at [515, 185] on div "Repurchase Rate by Cohort" at bounding box center [530, 186] width 137 height 14
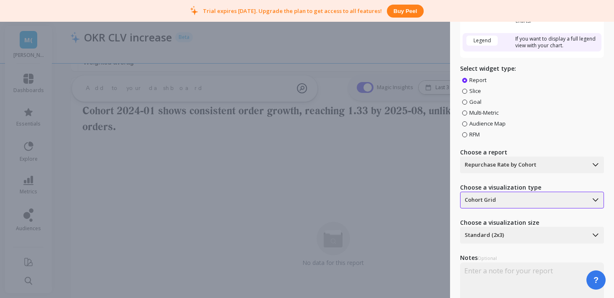
click at [474, 200] on div at bounding box center [523, 200] width 119 height 10
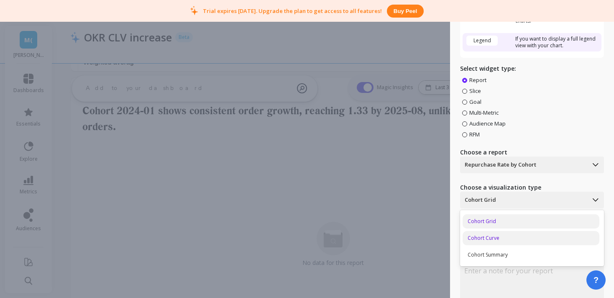
click at [478, 238] on div "Cohort Curve" at bounding box center [530, 238] width 137 height 14
click at [418, 225] on div "Create Widget Visualization When... Ticker If you want to display a single numb…" at bounding box center [307, 149] width 614 height 298
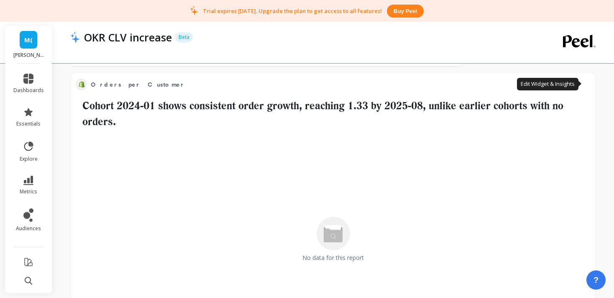
click at [584, 83] on button at bounding box center [585, 84] width 10 height 12
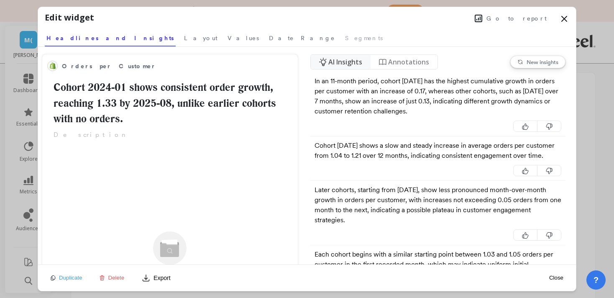
click at [110, 277] on span "Delete" at bounding box center [116, 277] width 16 height 6
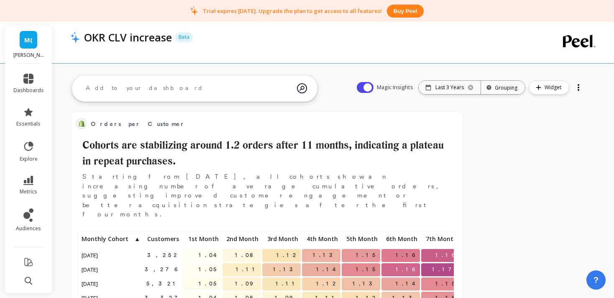
click at [222, 86] on textarea at bounding box center [188, 88] width 218 height 23
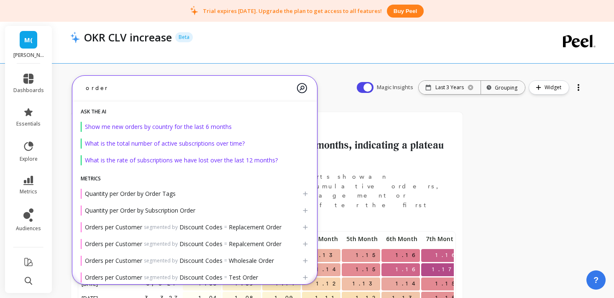
click at [237, 89] on textarea "order" at bounding box center [188, 88] width 218 height 22
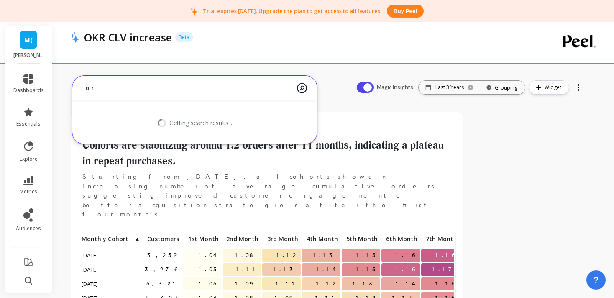
type textarea "o"
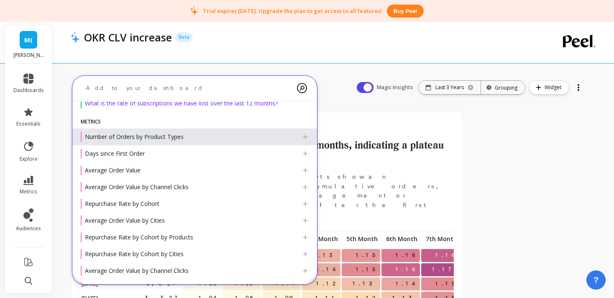
scroll to position [57, 0]
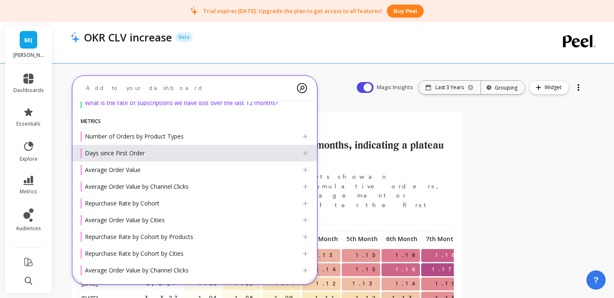
click at [245, 153] on div "Days since First Order" at bounding box center [191, 153] width 221 height 10
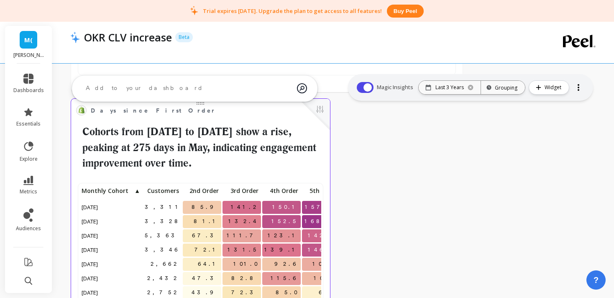
scroll to position [0, 0]
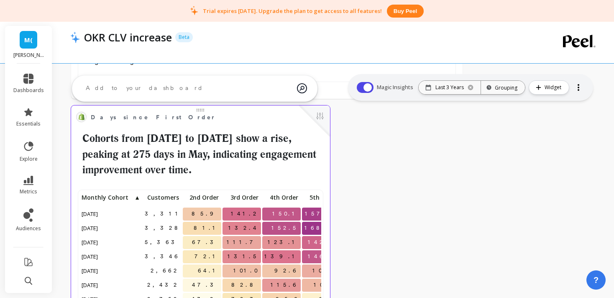
click at [308, 145] on h2 "Cohorts from 2024-11-01 to 2025-02-01 show a rise, peaking at 275 days in May, …" at bounding box center [200, 153] width 249 height 47
click at [324, 116] on button at bounding box center [320, 117] width 10 height 12
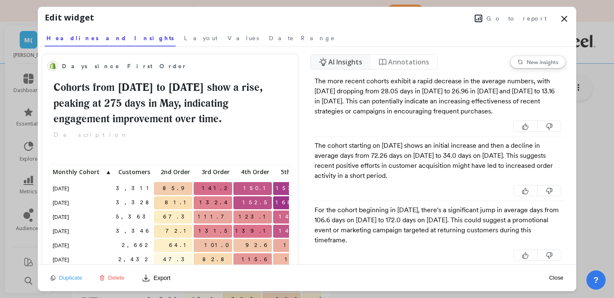
click at [400, 62] on span "Annotations" at bounding box center [408, 62] width 41 height 10
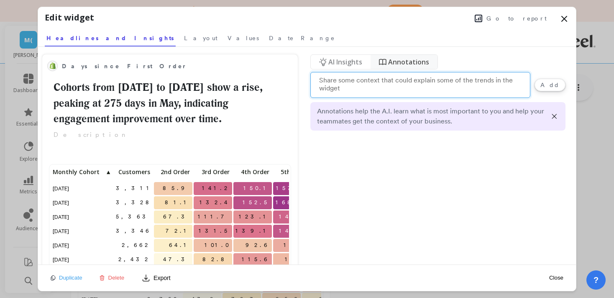
click at [553, 87] on button "Add" at bounding box center [549, 85] width 31 height 13
click at [498, 145] on div "J S Jumana Shakeer 0 Delete" at bounding box center [438, 145] width 250 height 10
click at [549, 144] on button "Delete" at bounding box center [531, 145] width 61 height 10
click at [341, 59] on span "AI Insights" at bounding box center [345, 62] width 34 height 10
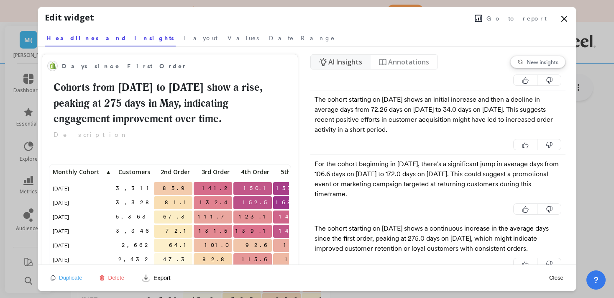
scroll to position [0, 0]
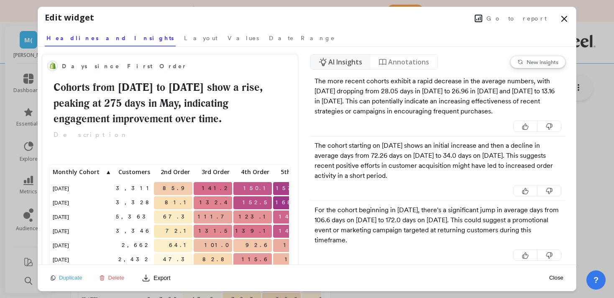
click at [562, 19] on icon at bounding box center [564, 19] width 10 height 10
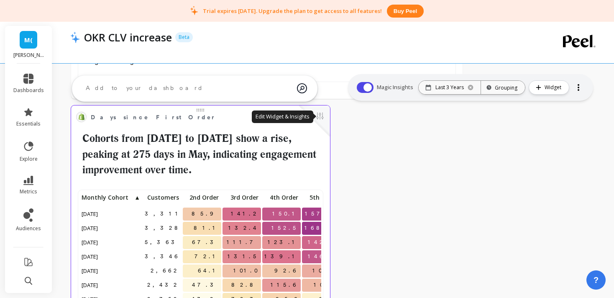
click at [318, 115] on button at bounding box center [320, 117] width 10 height 12
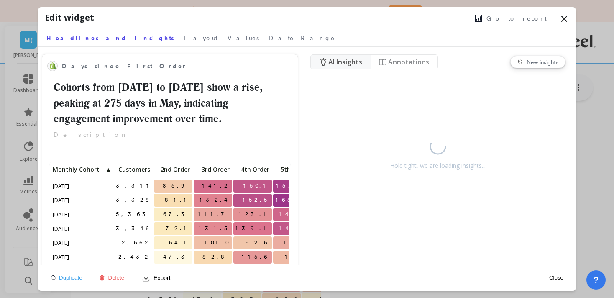
scroll to position [230, 237]
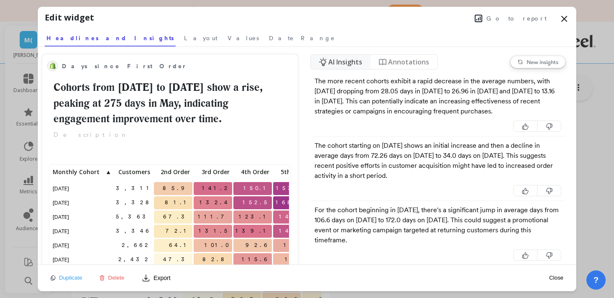
click at [121, 275] on span "Delete" at bounding box center [116, 277] width 16 height 6
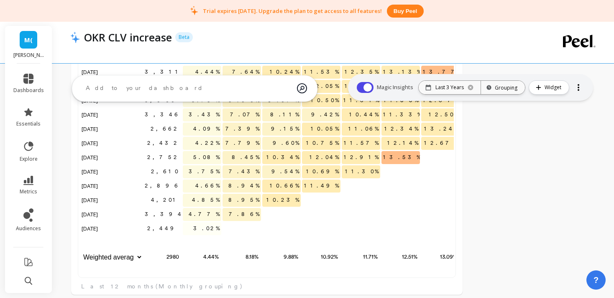
scroll to position [477, 0]
click at [152, 87] on textarea at bounding box center [188, 88] width 218 height 23
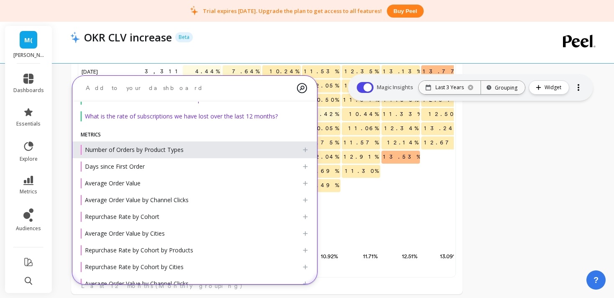
scroll to position [46, 0]
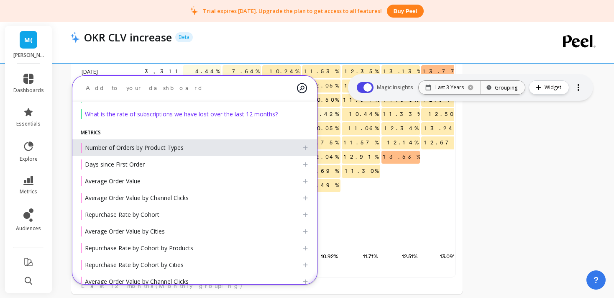
click at [275, 150] on div "Number of Orders by Product Types" at bounding box center [191, 148] width 221 height 10
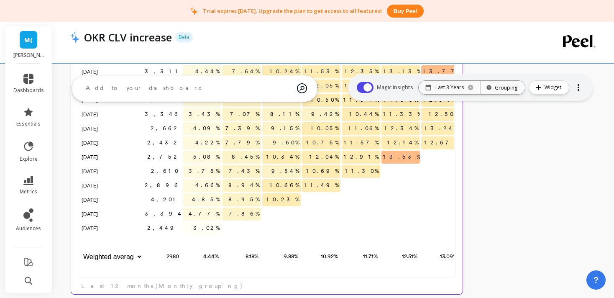
scroll to position [487, 0]
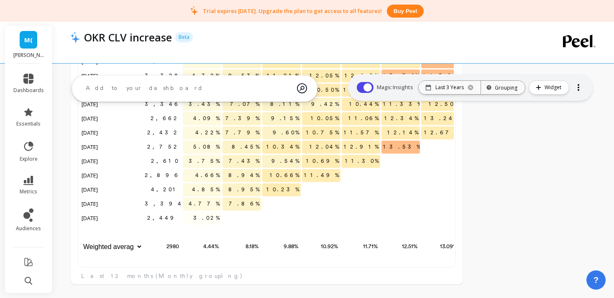
click at [215, 90] on textarea at bounding box center [188, 88] width 218 height 23
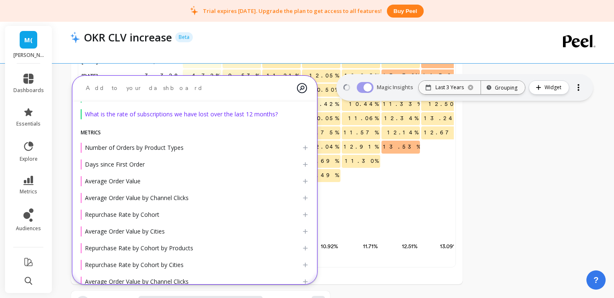
scroll to position [230, 374]
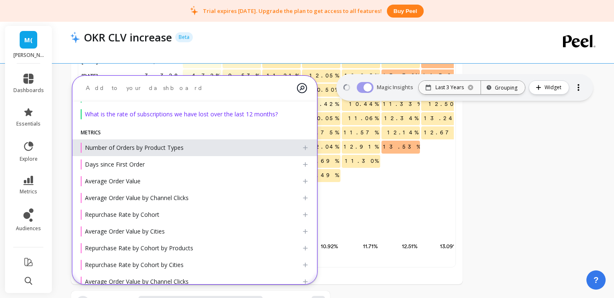
click at [306, 147] on icon at bounding box center [305, 147] width 5 height 5
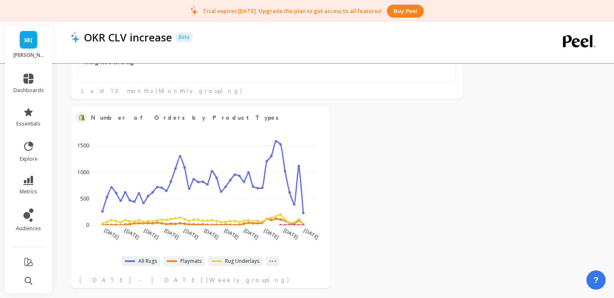
scroll to position [676, 0]
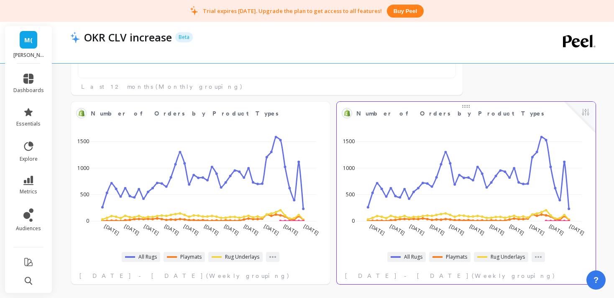
click at [468, 110] on span "Number of Orders by Product Types" at bounding box center [459, 113] width 207 height 12
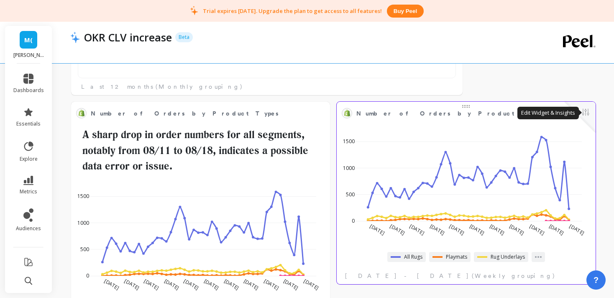
click at [588, 111] on button at bounding box center [585, 113] width 10 height 12
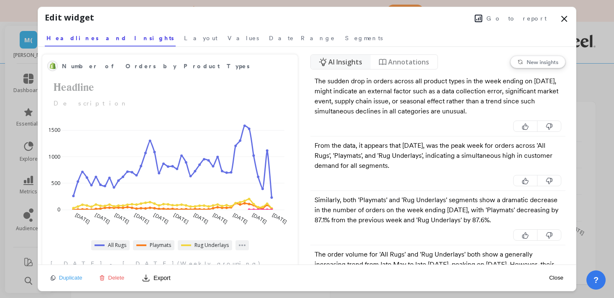
click at [115, 280] on span "Delete" at bounding box center [116, 277] width 16 height 6
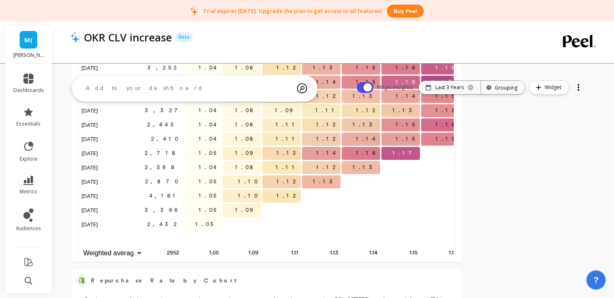
scroll to position [0, 0]
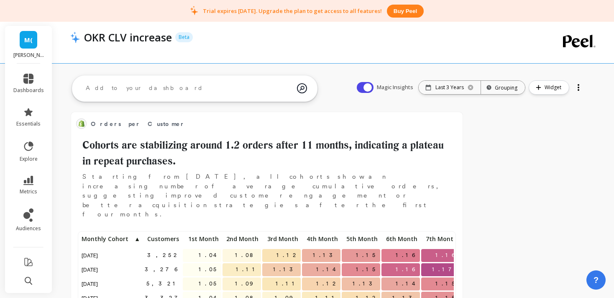
click at [222, 82] on textarea at bounding box center [188, 88] width 218 height 23
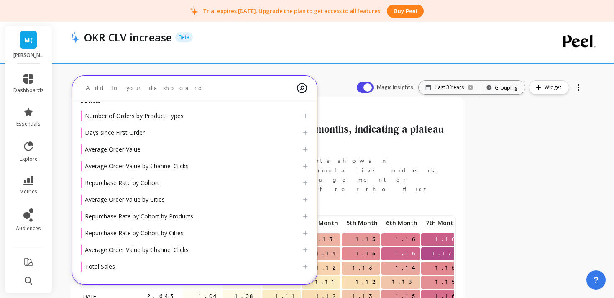
scroll to position [17, 0]
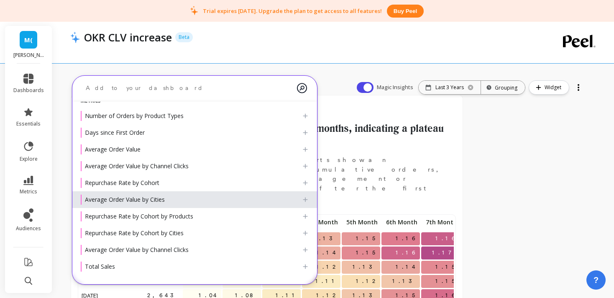
click at [185, 196] on div "Average Order Value by Cities" at bounding box center [191, 199] width 221 height 10
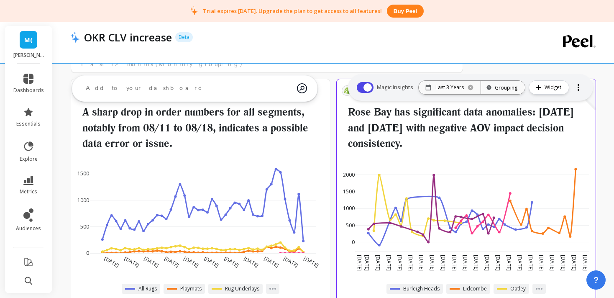
scroll to position [699, 0]
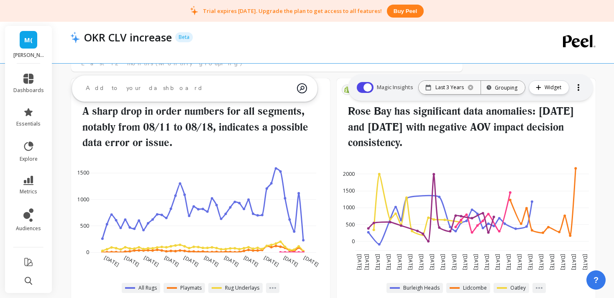
click at [250, 92] on textarea at bounding box center [188, 88] width 218 height 23
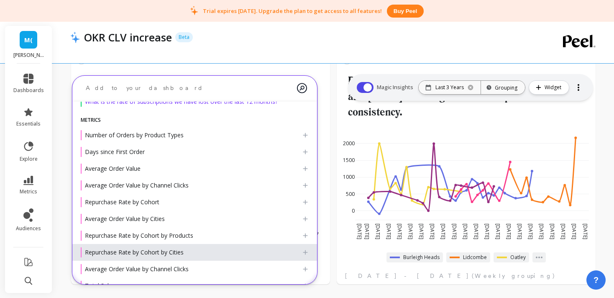
scroll to position [78, 0]
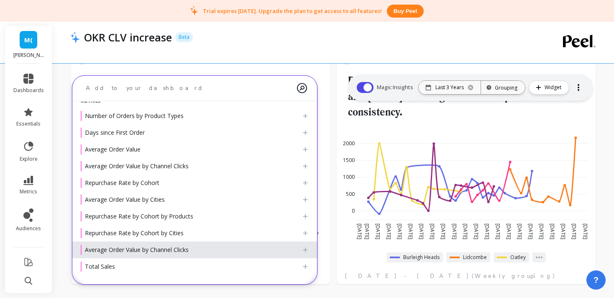
click at [205, 249] on div "Average Order Value by Channel Clicks" at bounding box center [191, 250] width 221 height 10
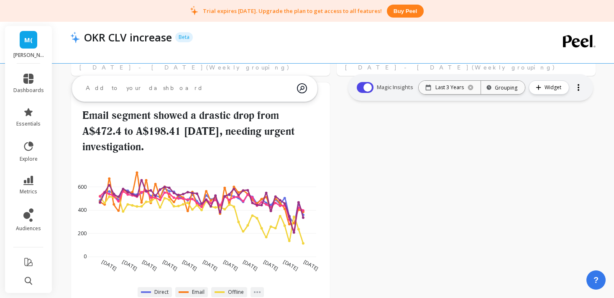
scroll to position [936, 0]
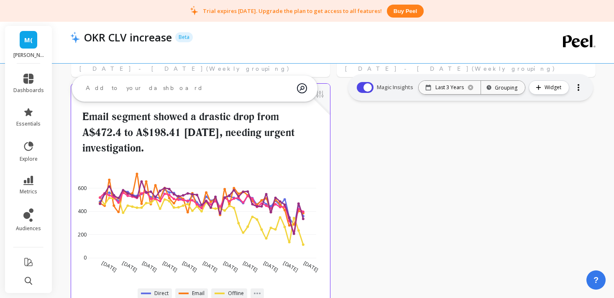
click at [286, 125] on h2 "Email segment showed a drastic drop from A$472.4 to A$198.41 in one week, needi…" at bounding box center [200, 132] width 249 height 47
click at [323, 94] on button at bounding box center [320, 95] width 10 height 12
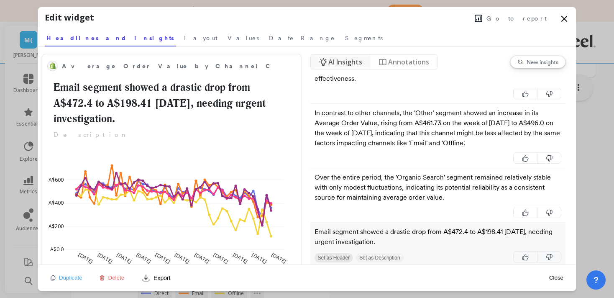
scroll to position [0, 0]
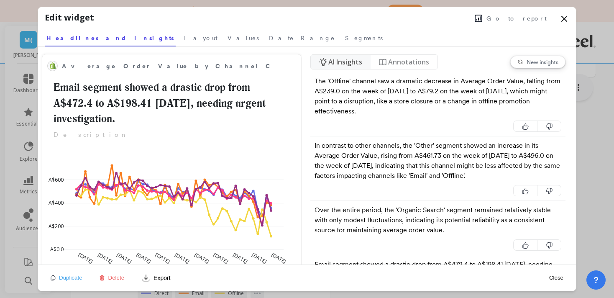
click at [562, 20] on icon at bounding box center [563, 18] width 5 height 5
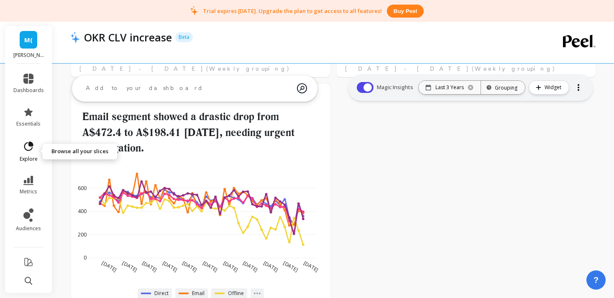
click at [26, 150] on icon at bounding box center [29, 146] width 12 height 12
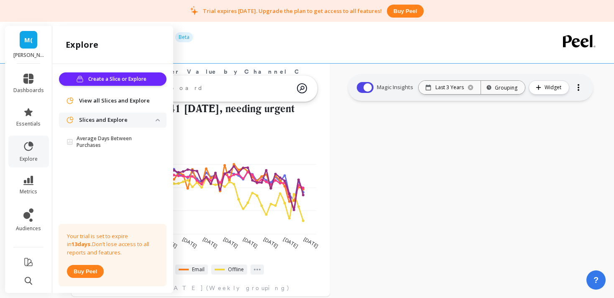
scroll to position [961, 0]
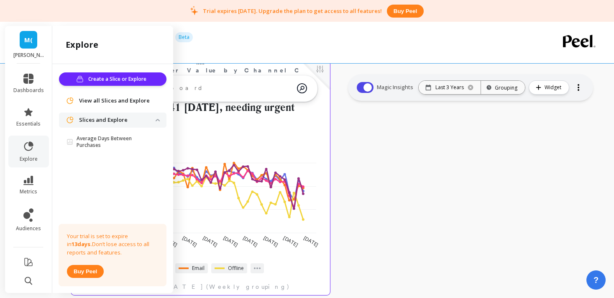
click at [236, 127] on h2 "Email segment showed a drastic drop from A$472.4 to A$198.41 in one week, needi…" at bounding box center [200, 107] width 249 height 47
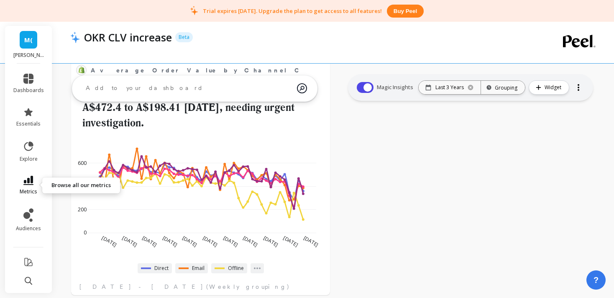
click at [29, 185] on link "metrics" at bounding box center [28, 185] width 31 height 19
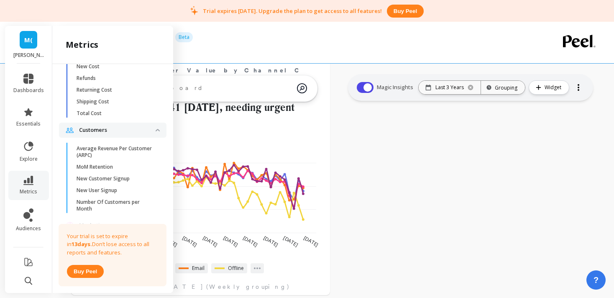
scroll to position [563, 0]
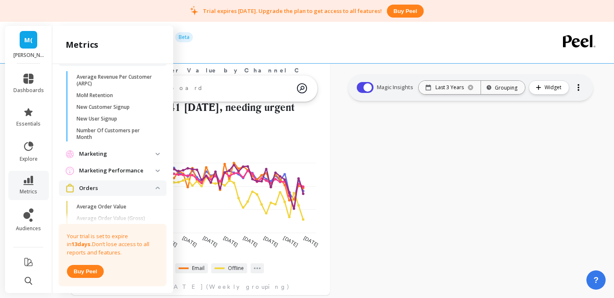
click at [136, 150] on p "Marketing" at bounding box center [117, 154] width 76 height 8
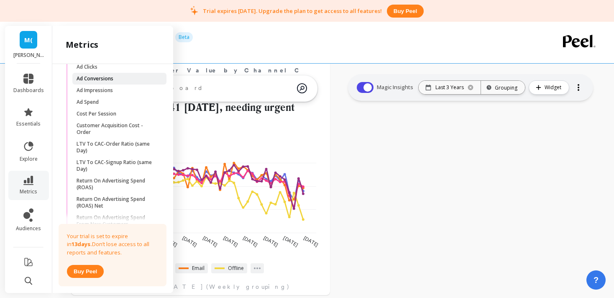
scroll to position [668, 0]
click at [136, 127] on p "Customer Acquisition Cost - Order" at bounding box center [116, 129] width 80 height 13
